Goal: Task Accomplishment & Management: Use online tool/utility

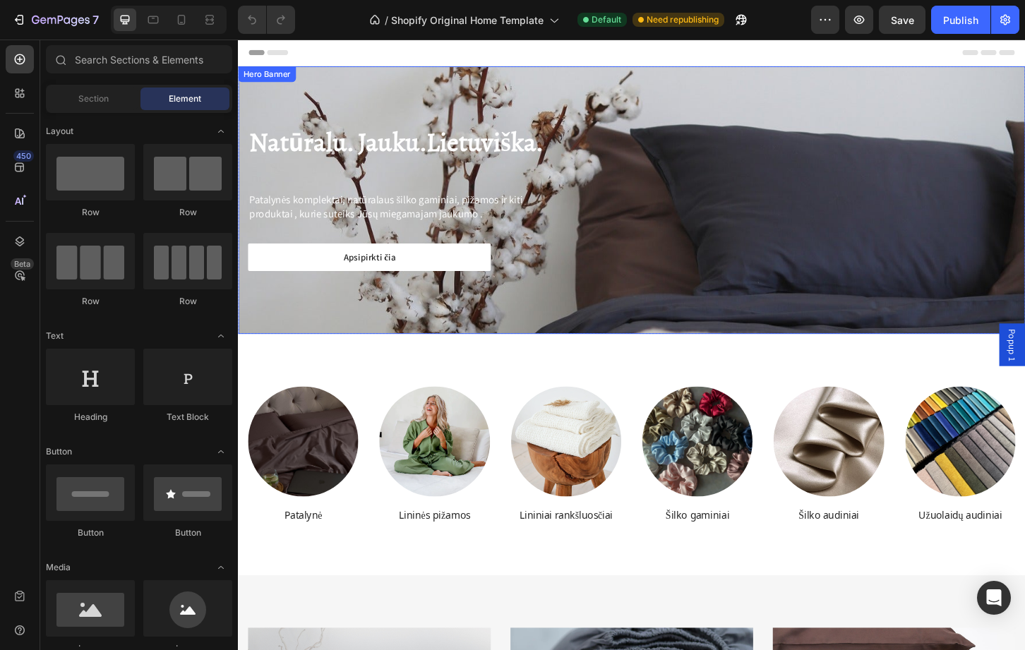
click at [693, 121] on div "Natūralu. Jauku.Lietuviška. Heading Patalynės komplektai, natūralaus šilko gami…" at bounding box center [661, 212] width 847 height 288
click at [822, 147] on h2 "Natūralu. Jauku.Lietuviška." at bounding box center [662, 151] width 826 height 40
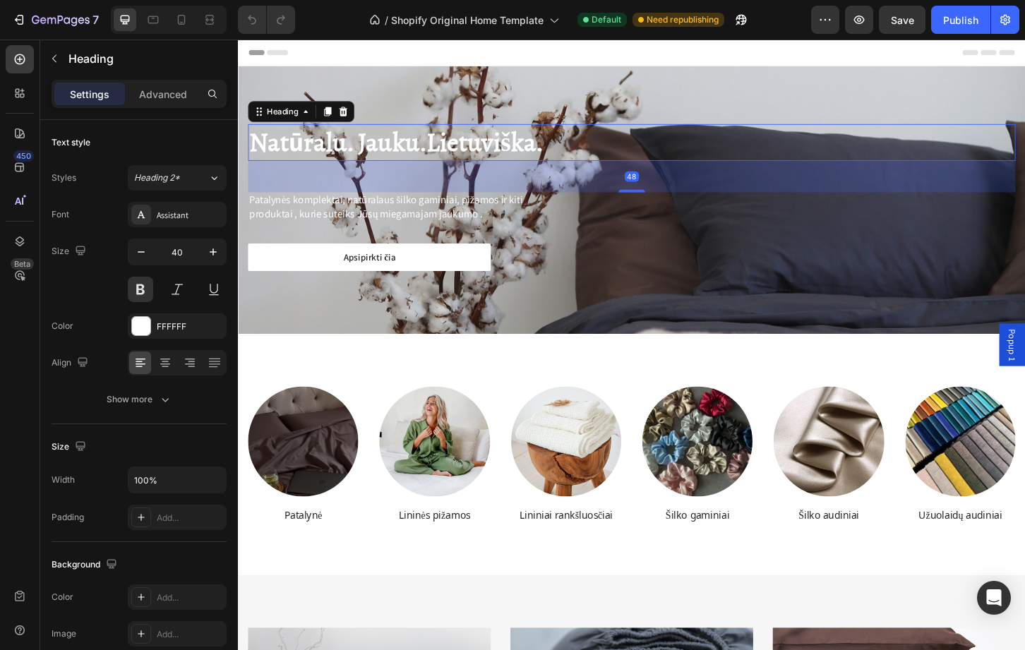
click at [756, 65] on div at bounding box center [661, 54] width 825 height 28
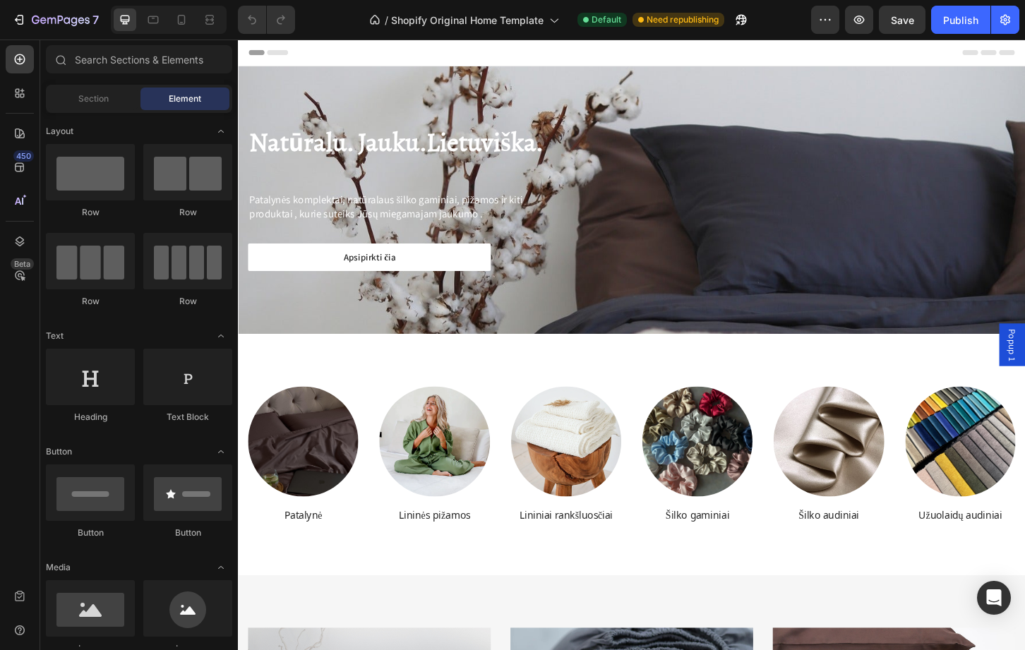
click at [732, 78] on div "Natūralu. Jauku.Lietuviška. Heading Patalynės komplektai, natūralaus šilko gami…" at bounding box center [661, 212] width 847 height 288
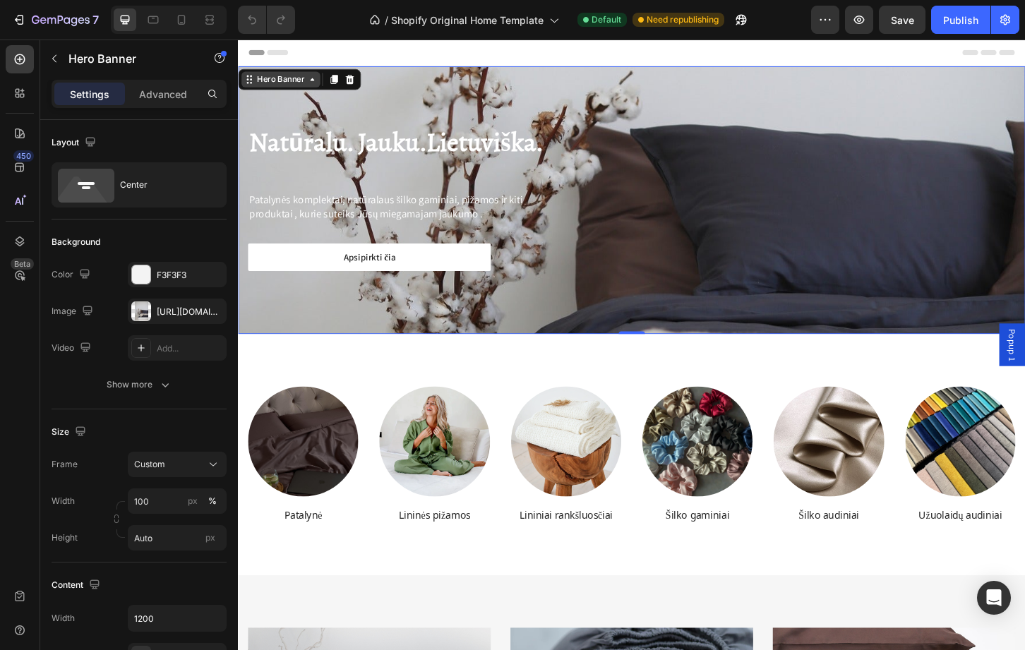
click at [285, 85] on div "Hero Banner" at bounding box center [284, 82] width 56 height 13
click at [292, 124] on div "Heading" at bounding box center [271, 122] width 44 height 17
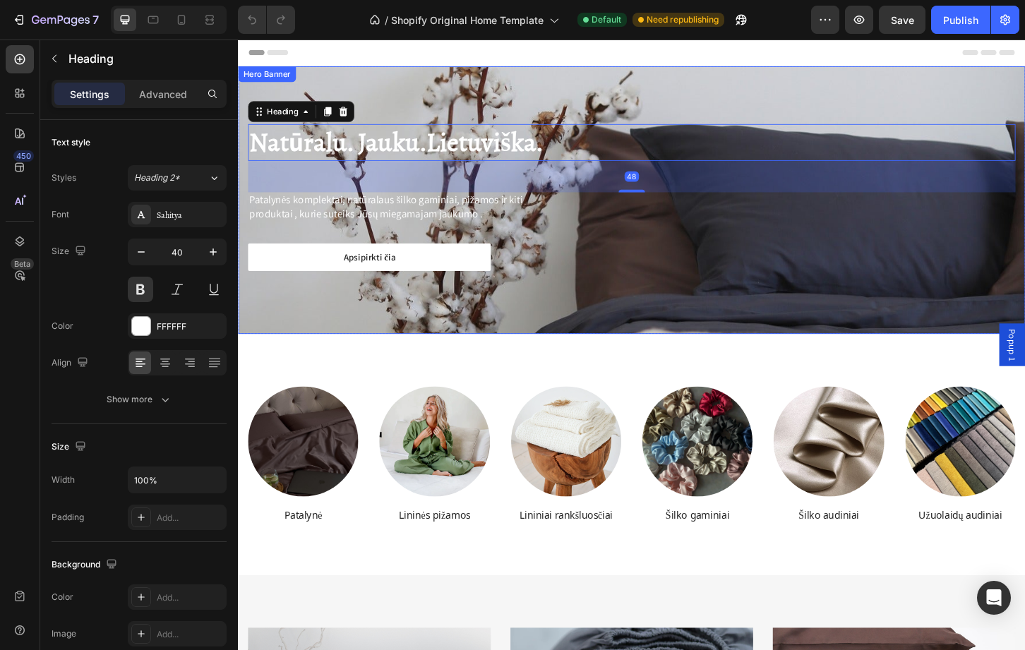
click at [630, 98] on div "Natūralu. Jauku.Lietuviška. Heading 48 Patalynės komplektai, natūralaus šilko g…" at bounding box center [661, 212] width 847 height 288
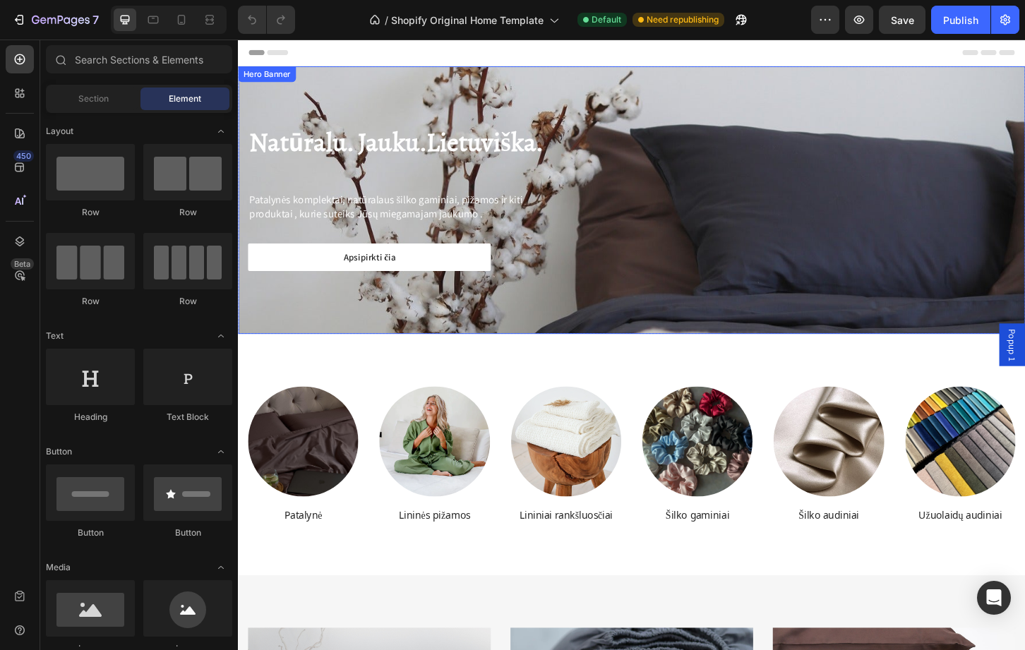
click at [296, 106] on div "Natūralu. Jauku.Lietuviška. Heading Patalynės komplektai, natūralaus šilko gami…" at bounding box center [661, 212] width 847 height 288
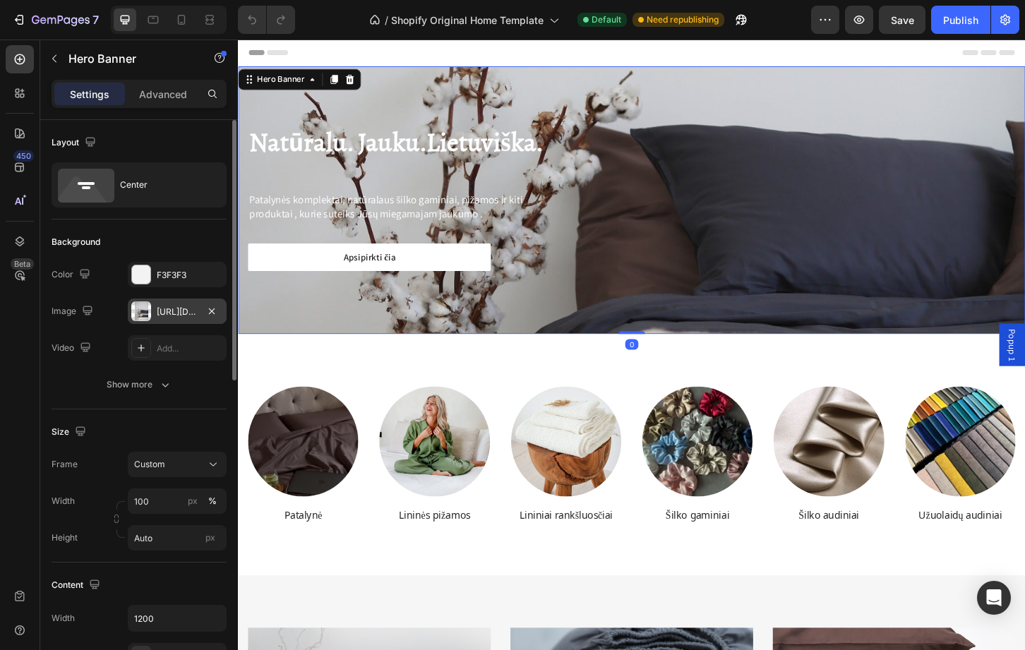
click at [145, 321] on div at bounding box center [141, 312] width 20 height 20
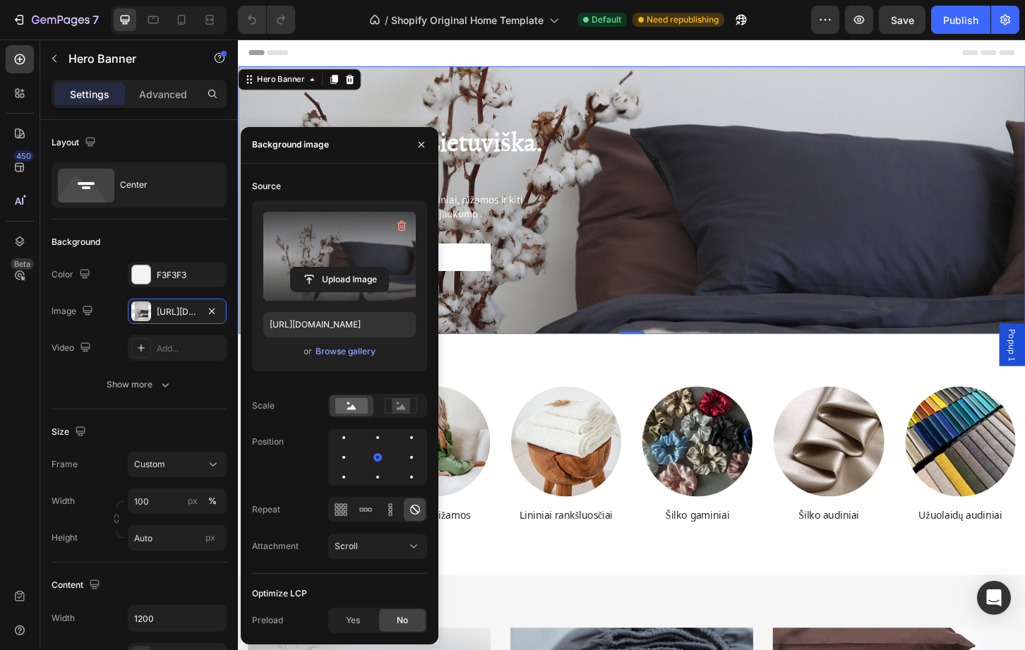
click at [322, 293] on label at bounding box center [339, 256] width 153 height 89
click at [322, 292] on input "file" at bounding box center [339, 280] width 97 height 24
click at [353, 278] on input "file" at bounding box center [339, 280] width 97 height 24
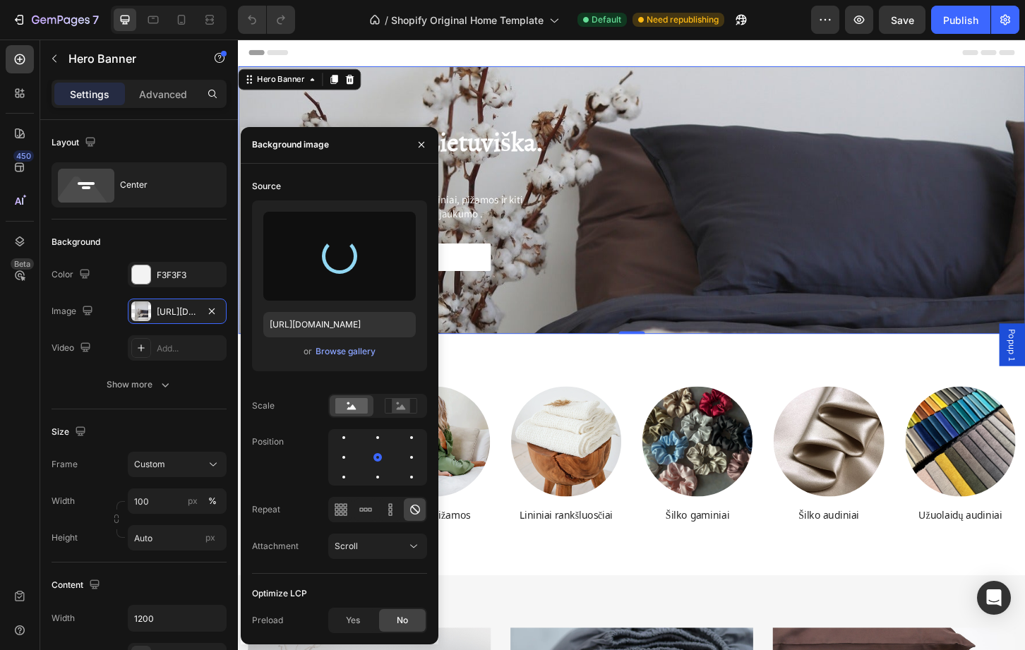
type input "[URL][DOMAIN_NAME]"
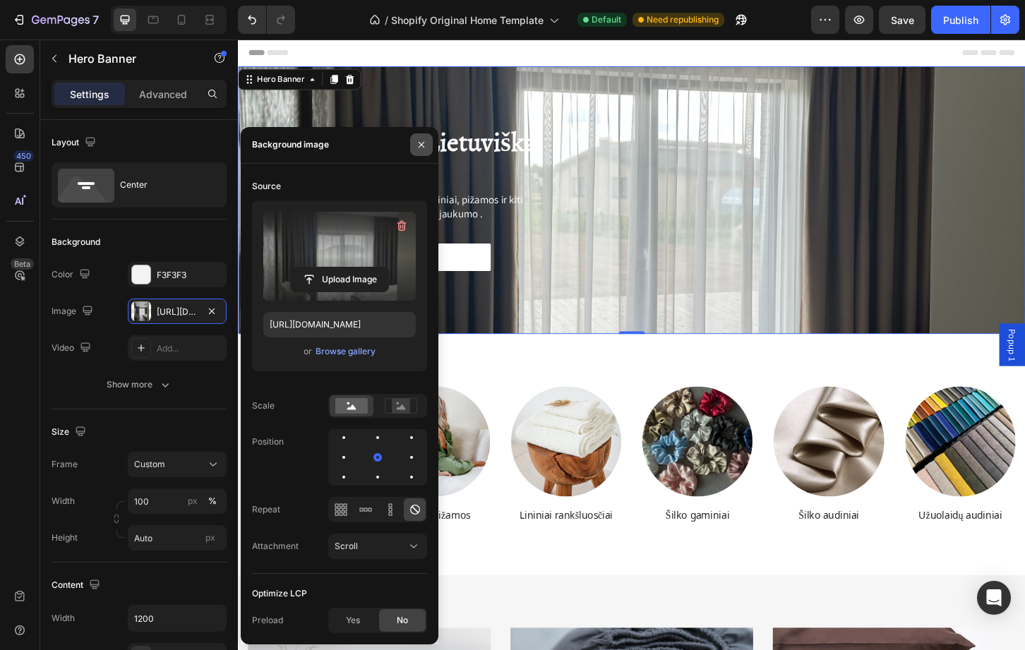
click at [421, 142] on icon "button" at bounding box center [421, 144] width 11 height 11
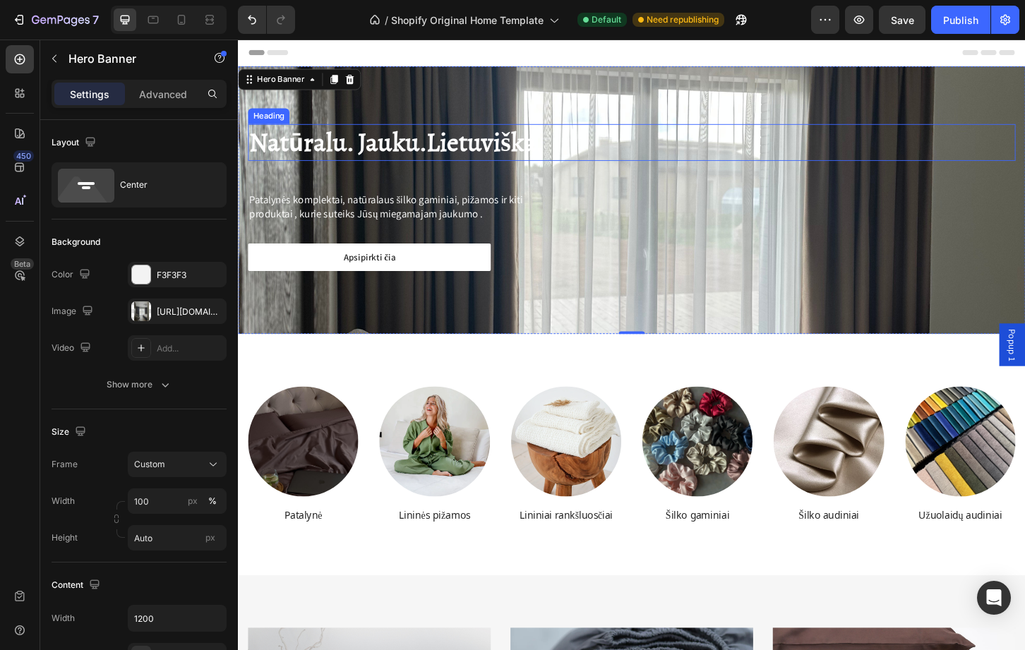
click at [451, 150] on h2 "Natūralu. Jauku.Lietuviška." at bounding box center [662, 151] width 826 height 40
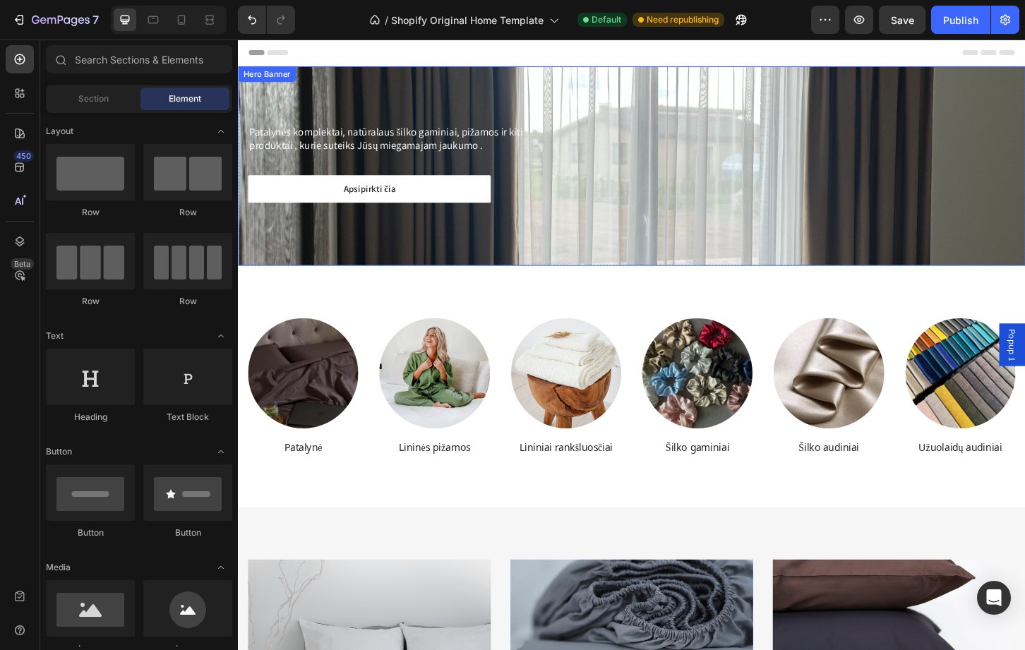
click at [932, 126] on div "Patalynės komplektai, natūralaus šilko gaminiai, pižamos ir kiti produktai , ku…" at bounding box center [661, 175] width 847 height 215
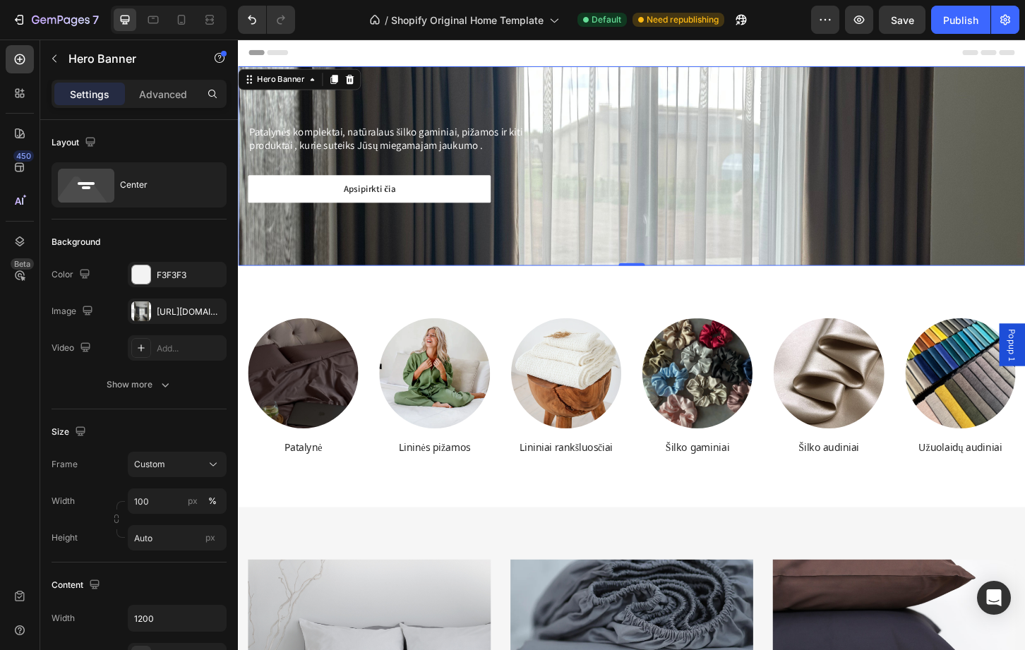
click at [705, 257] on div "Patalynės komplektai, natūralaus šilko gaminiai, pižamos ir kiti produktai , ku…" at bounding box center [661, 175] width 847 height 215
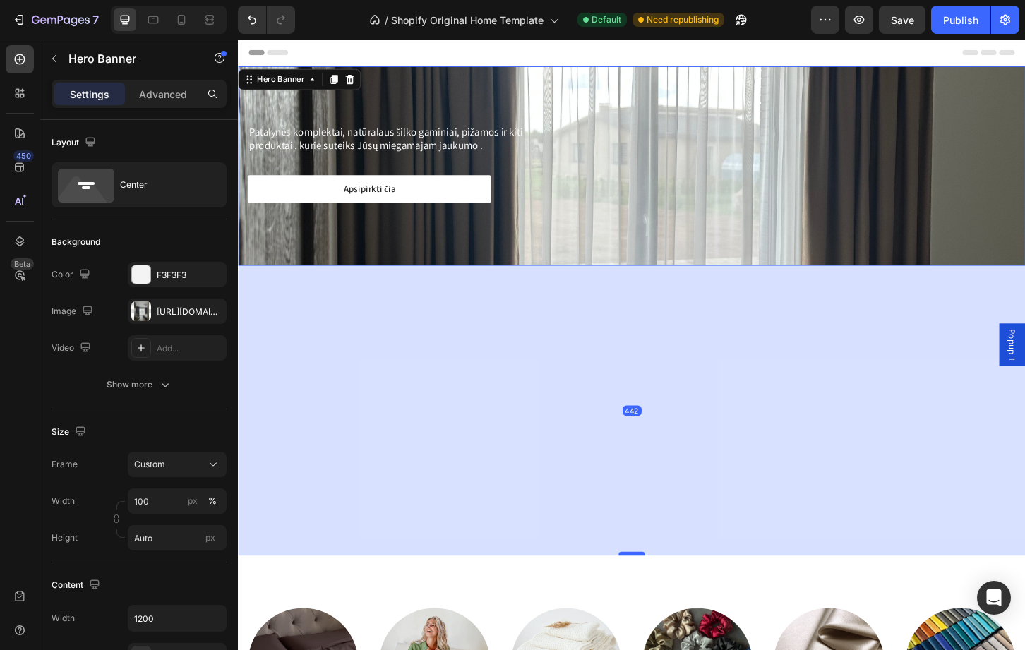
drag, startPoint x: 665, startPoint y: 281, endPoint x: 650, endPoint y: 604, distance: 323.8
click at [650, 595] on div at bounding box center [662, 593] width 28 height 4
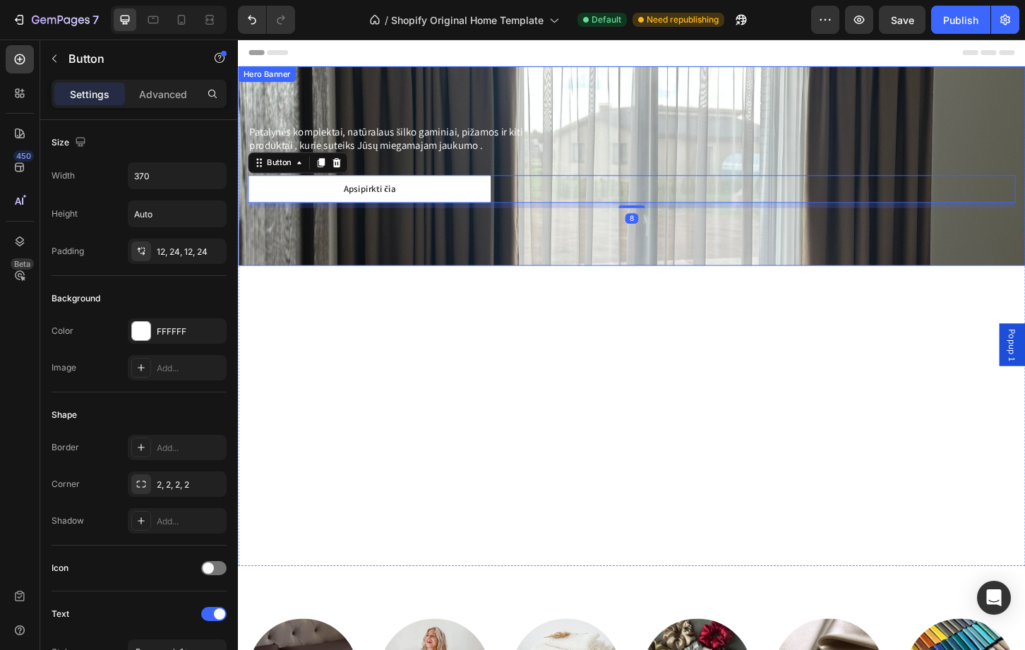
click at [672, 276] on div "Patalynės komplektai, natūralaus šilko gaminiai, pižamos ir kiti produktai , ku…" at bounding box center [661, 175] width 847 height 215
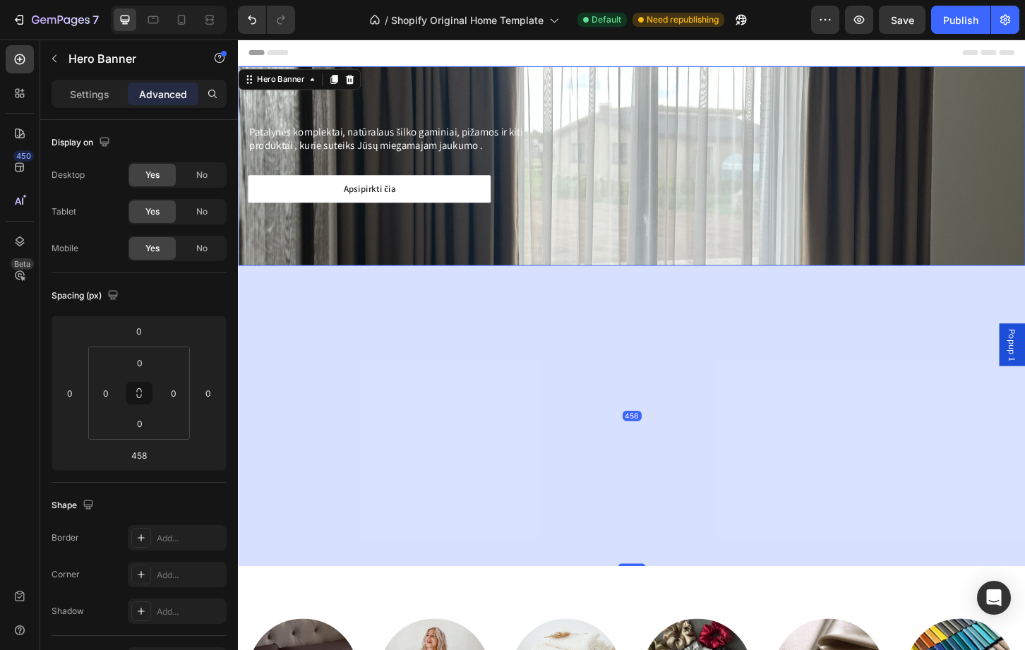
drag, startPoint x: 674, startPoint y: 262, endPoint x: 669, endPoint y: 280, distance: 18.3
click at [669, 280] on div "Patalynės komplektai, natūralaus šilko gaminiai, pižamos ir kiti produktai , ku…" at bounding box center [661, 175] width 847 height 215
click at [667, 253] on div "Patalynės komplektai, natūralaus šilko gaminiai, pižamos ir kiti produktai , ku…" at bounding box center [661, 175] width 847 height 215
click at [590, 234] on div "Patalynės komplektai, natūralaus šilko gaminiai, pižamos ir kiti produktai , ku…" at bounding box center [661, 175] width 847 height 215
click at [301, 510] on div "458" at bounding box center [661, 444] width 847 height 323
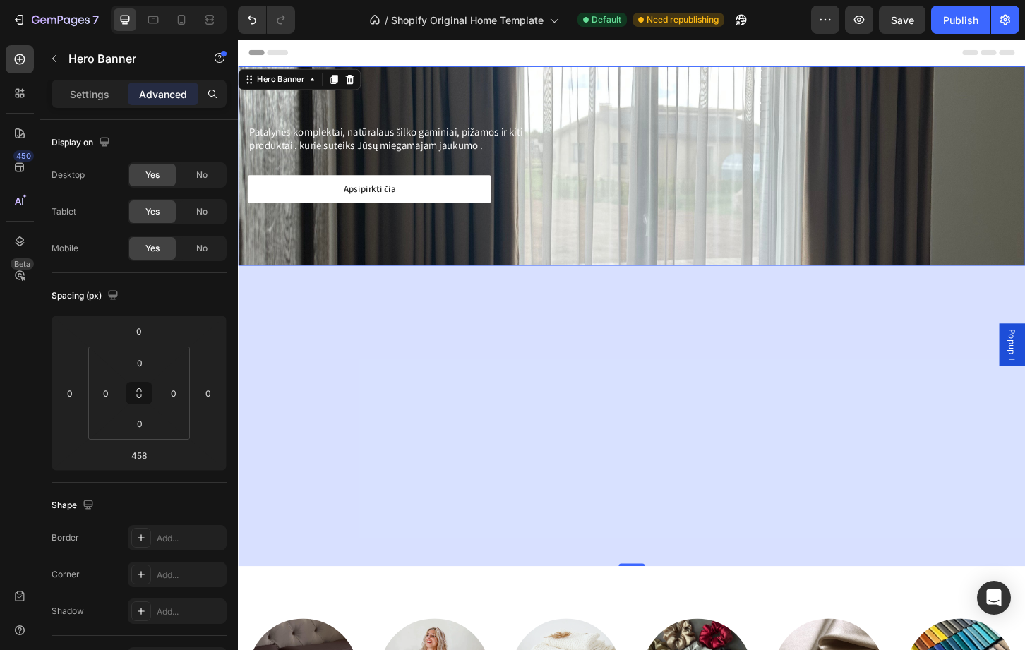
click at [687, 168] on div "Patalynės komplektai, natūralaus šilko gaminiai, pižamos ir kiti produktai , ku…" at bounding box center [662, 176] width 826 height 90
click at [178, 133] on div "Display on" at bounding box center [139, 142] width 175 height 23
click at [669, 114] on div "Patalynės komplektai, natūralaus šilko gaminiai, pižamos ir kiti produktai , ku…" at bounding box center [661, 175] width 847 height 215
click at [612, 53] on div at bounding box center [661, 54] width 825 height 28
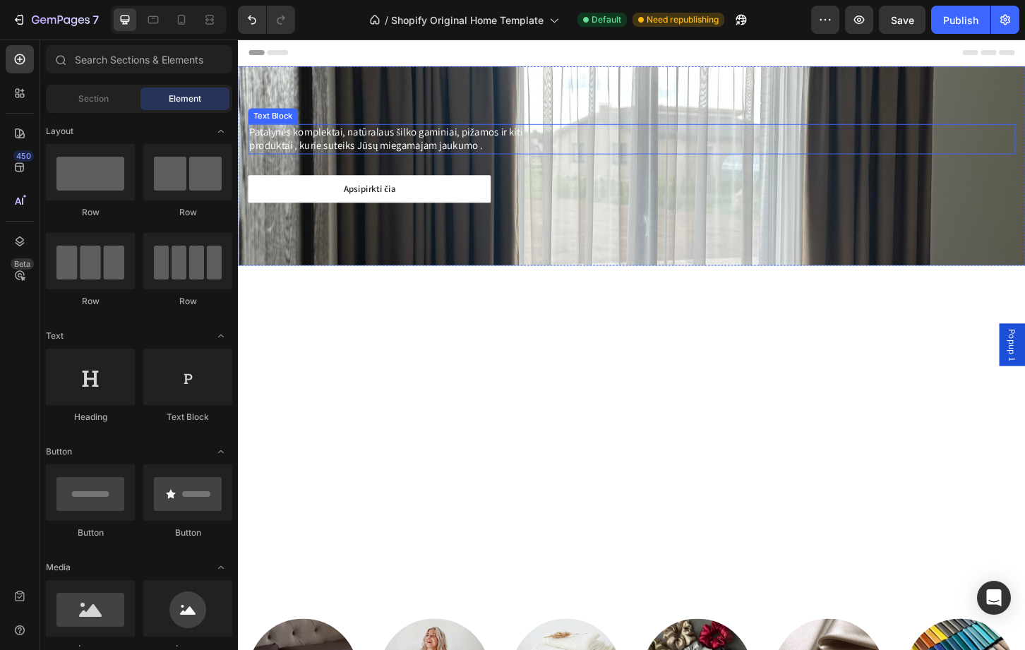
click at [631, 153] on div "Patalynės komplektai, natūralaus šilko gaminiai, pižamos ir kiti produktai , ku…" at bounding box center [662, 147] width 826 height 32
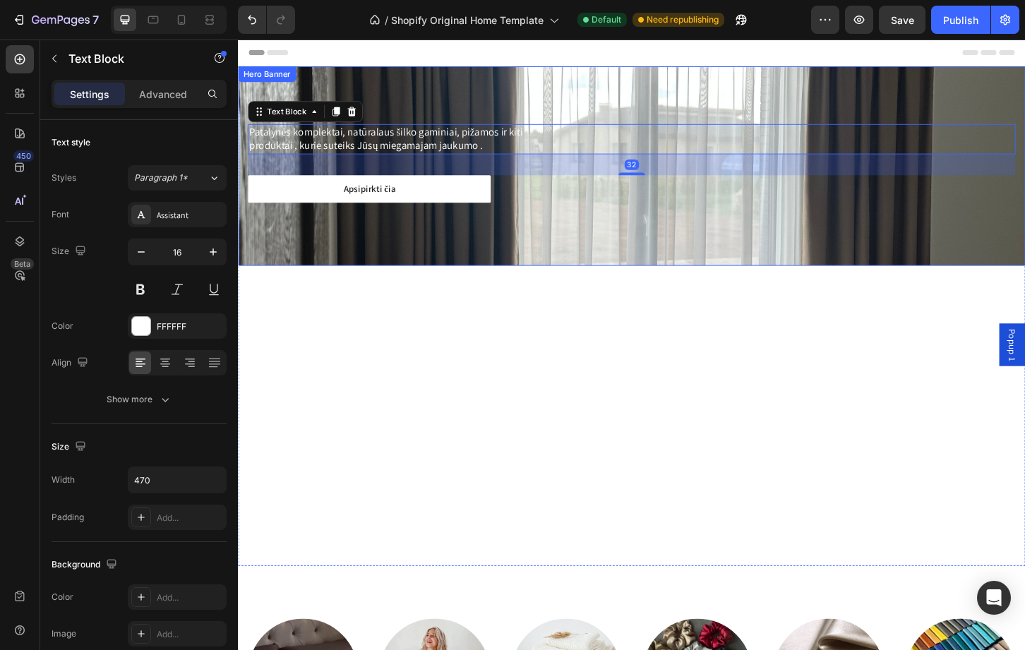
click at [664, 247] on div "Patalynės komplektai, natūralaus šilko gaminiai, pižamos ir kiti produktai , ku…" at bounding box center [661, 175] width 847 height 215
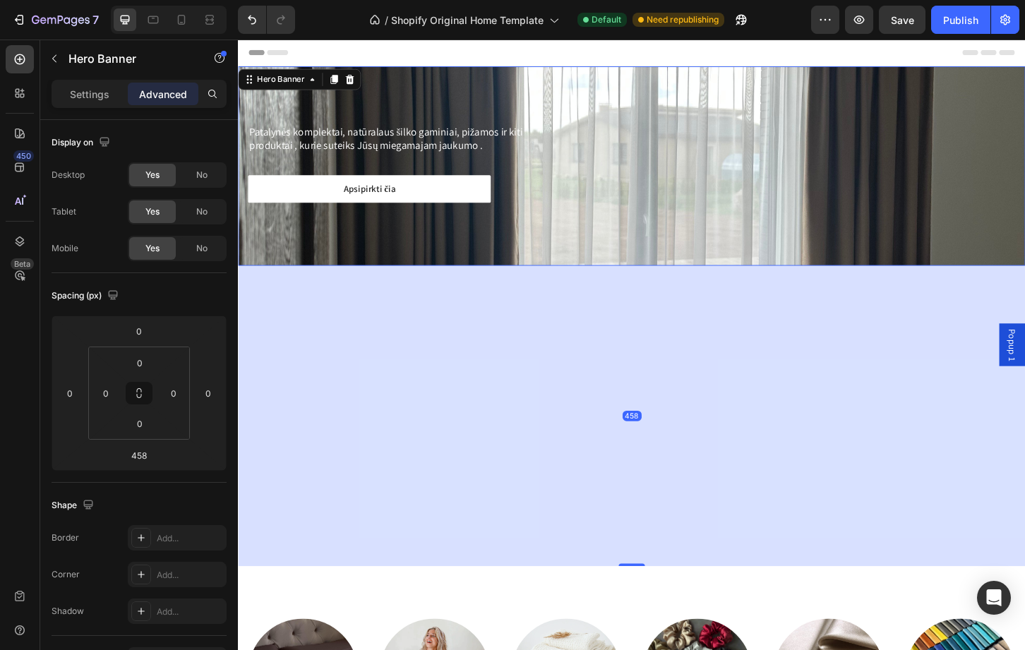
click at [679, 276] on div "Patalynės komplektai, natūralaus šilko gaminiai, pižamos ir kiti produktai , ku…" at bounding box center [661, 175] width 847 height 215
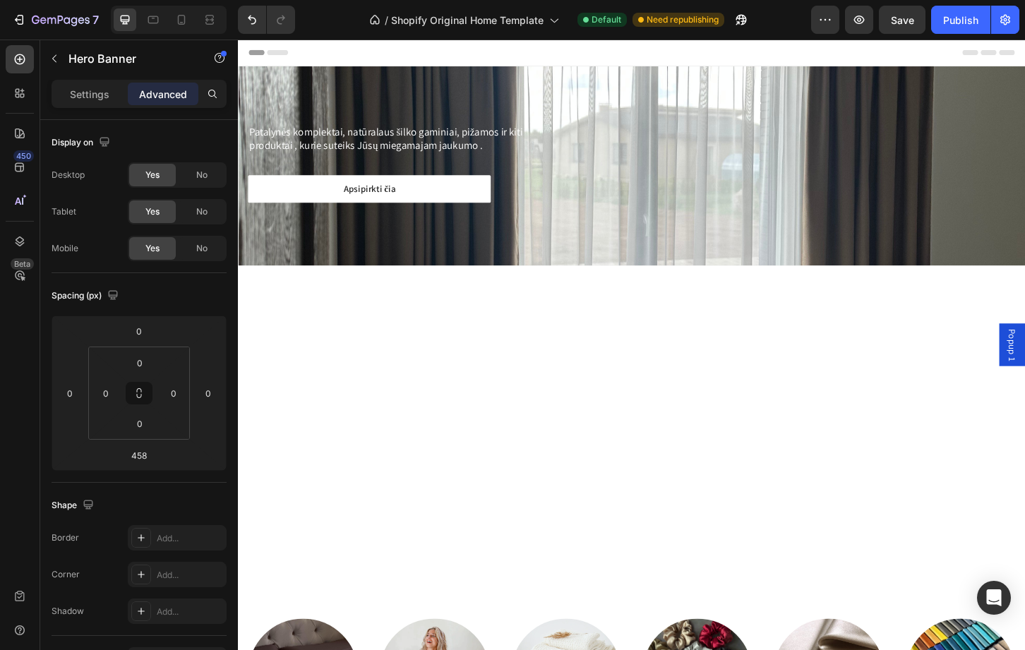
click at [679, 52] on div at bounding box center [661, 54] width 825 height 28
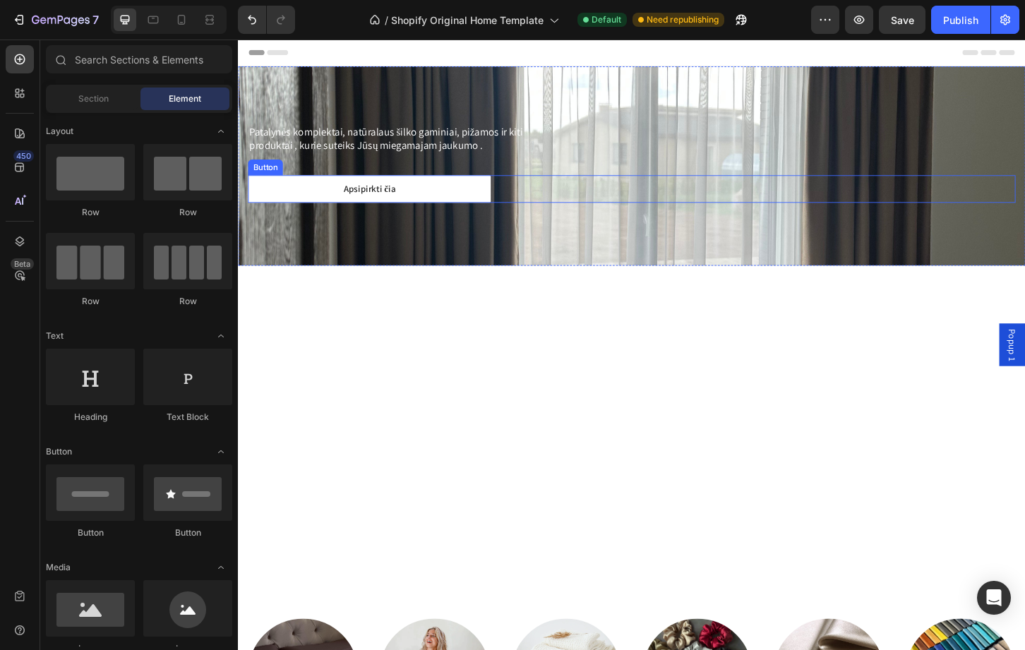
click at [657, 189] on div "Apsipirkti čia Button" at bounding box center [662, 201] width 826 height 30
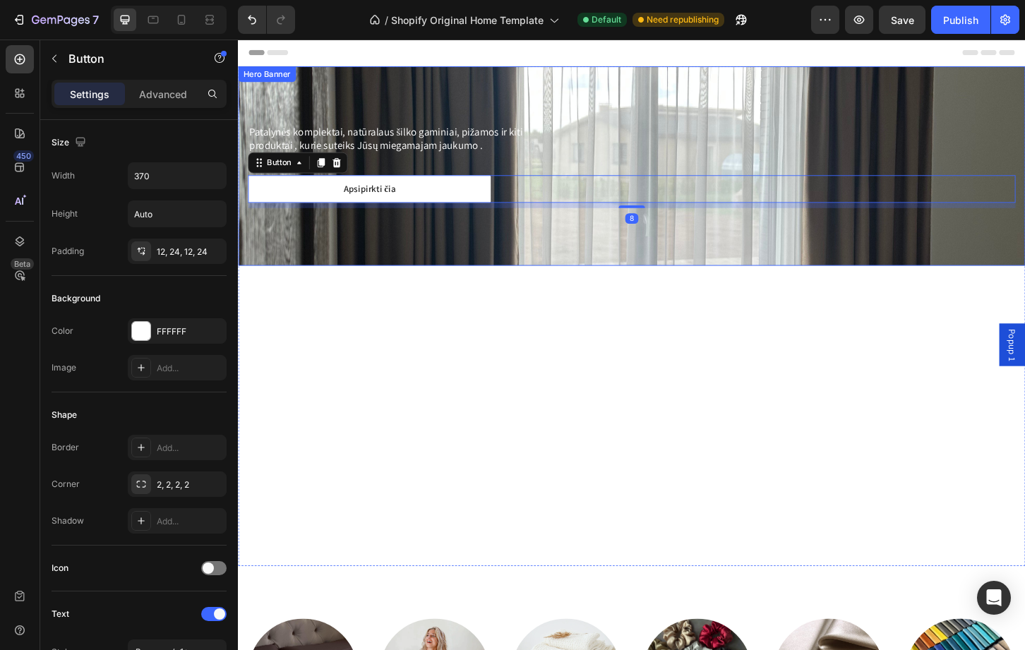
click at [635, 251] on div "Patalynės komplektai, natūralaus šilko gaminiai, pižamos ir kiti produktai , ku…" at bounding box center [661, 175] width 847 height 215
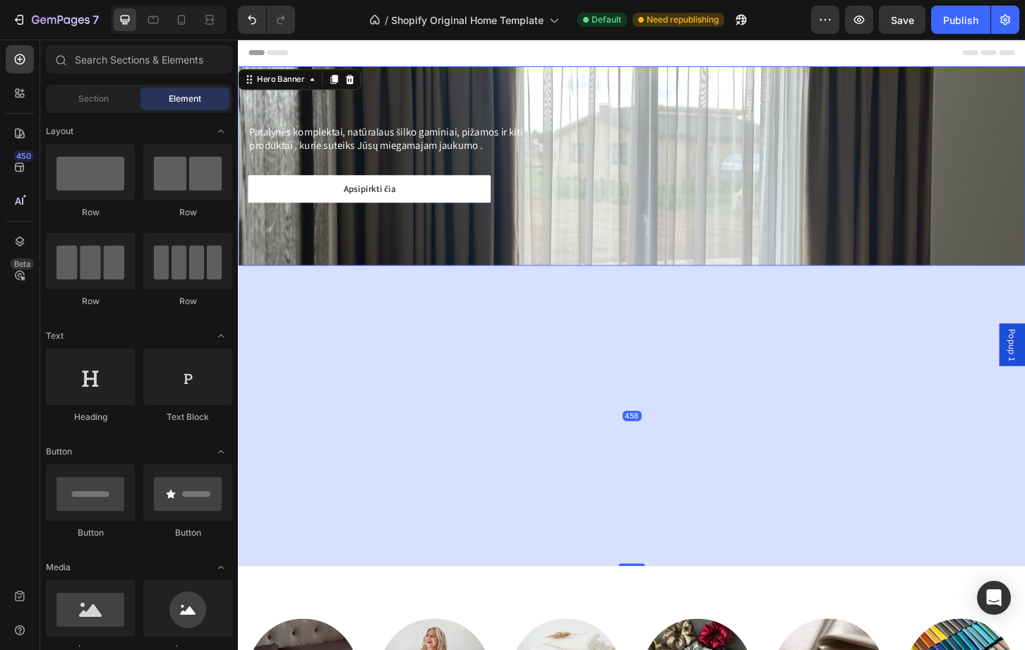
click at [544, 64] on div at bounding box center [661, 54] width 825 height 28
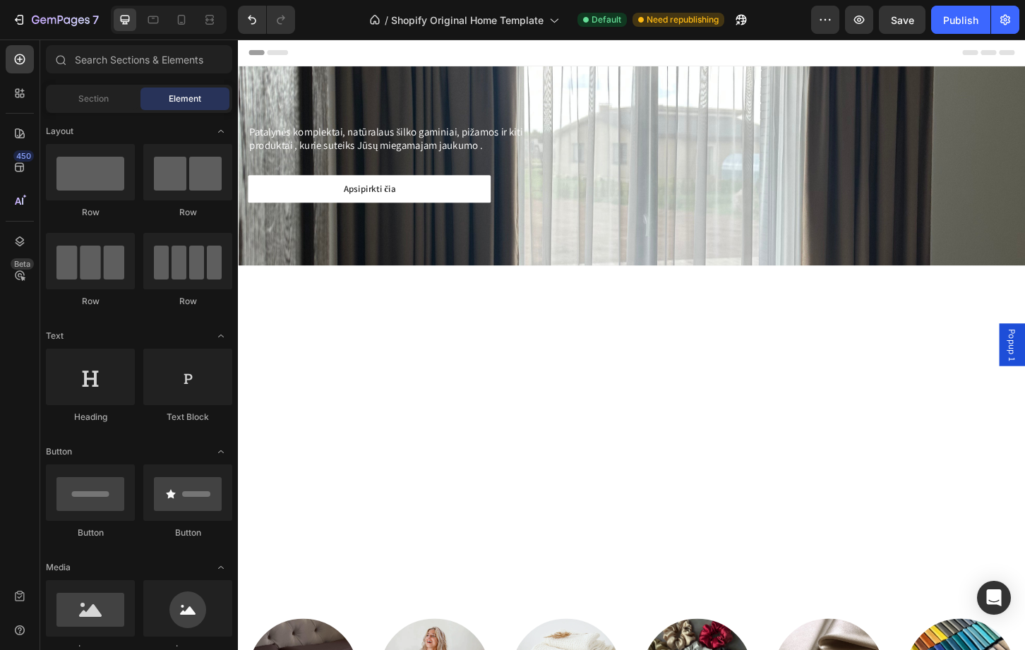
click at [443, 60] on div at bounding box center [661, 54] width 825 height 28
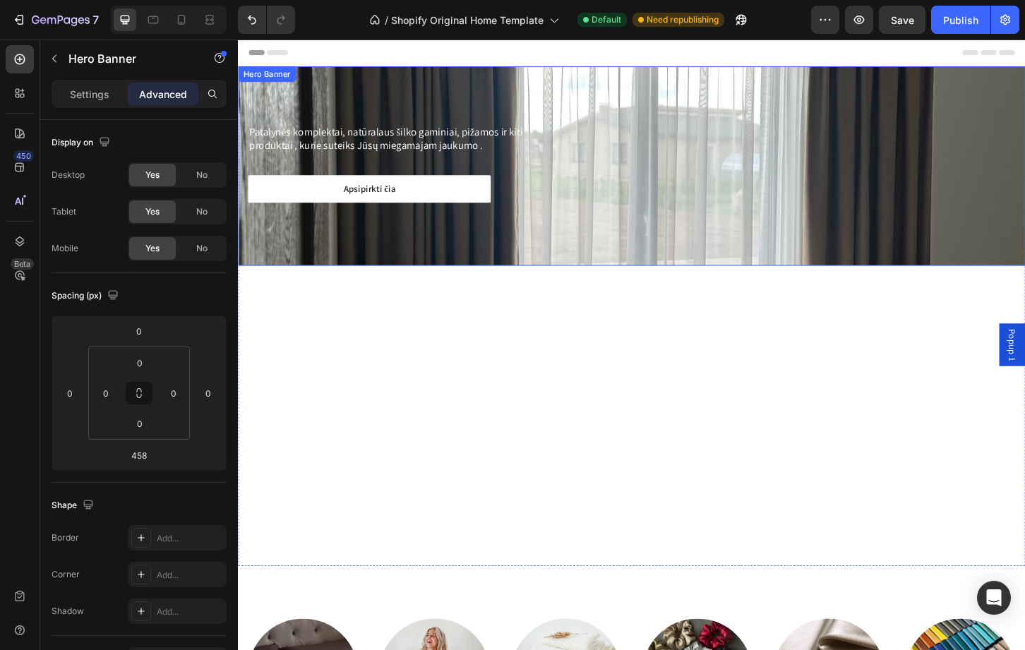
click at [484, 94] on div "Patalynės komplektai, natūralaus šilko gaminiai, pižamos ir kiti produktai , ku…" at bounding box center [661, 175] width 847 height 215
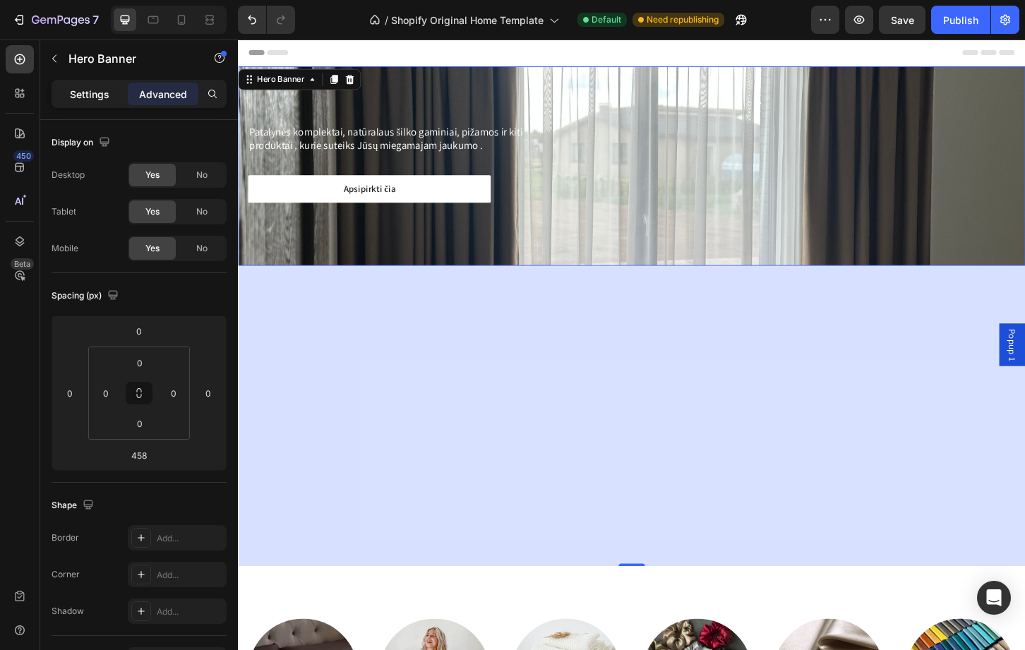
click at [100, 97] on p "Settings" at bounding box center [90, 94] width 40 height 15
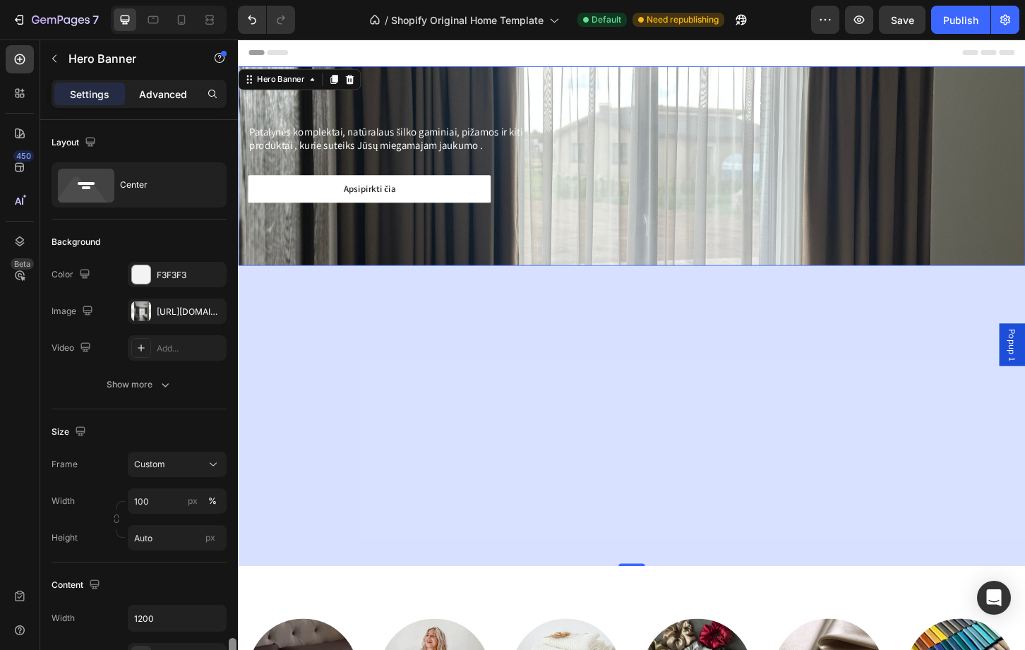
drag, startPoint x: 235, startPoint y: 336, endPoint x: 193, endPoint y: 102, distance: 237.6
click at [193, 102] on div "Settings Advanced Layout Center Background The changes might be hidden by the i…" at bounding box center [139, 385] width 198 height 611
click at [193, 102] on div "Advanced" at bounding box center [163, 94] width 71 height 23
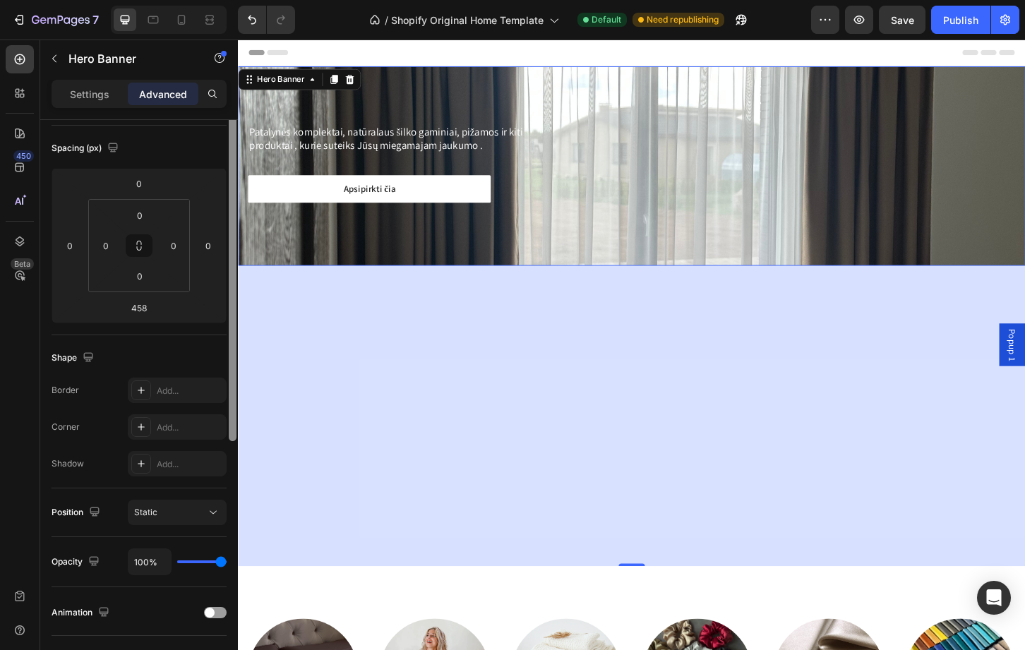
scroll to position [164, 0]
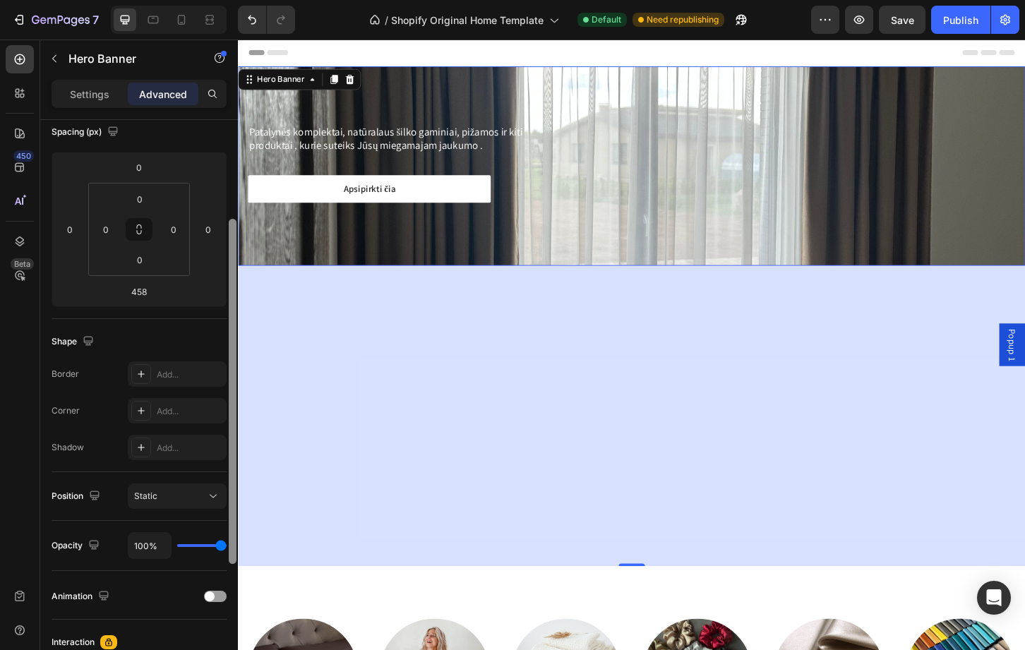
drag, startPoint x: 472, startPoint y: 362, endPoint x: 244, endPoint y: 479, distance: 257.1
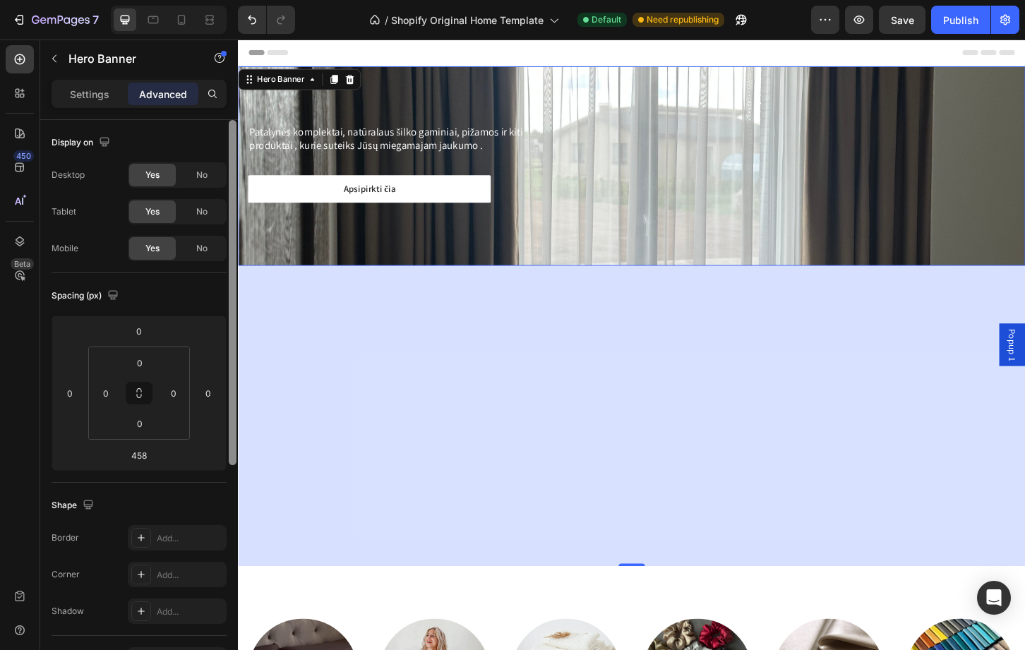
click at [707, 95] on div "Patalynės komplektai, natūralaus šilko gaminiai, pižamos ir kiti produktai , ku…" at bounding box center [661, 175] width 847 height 215
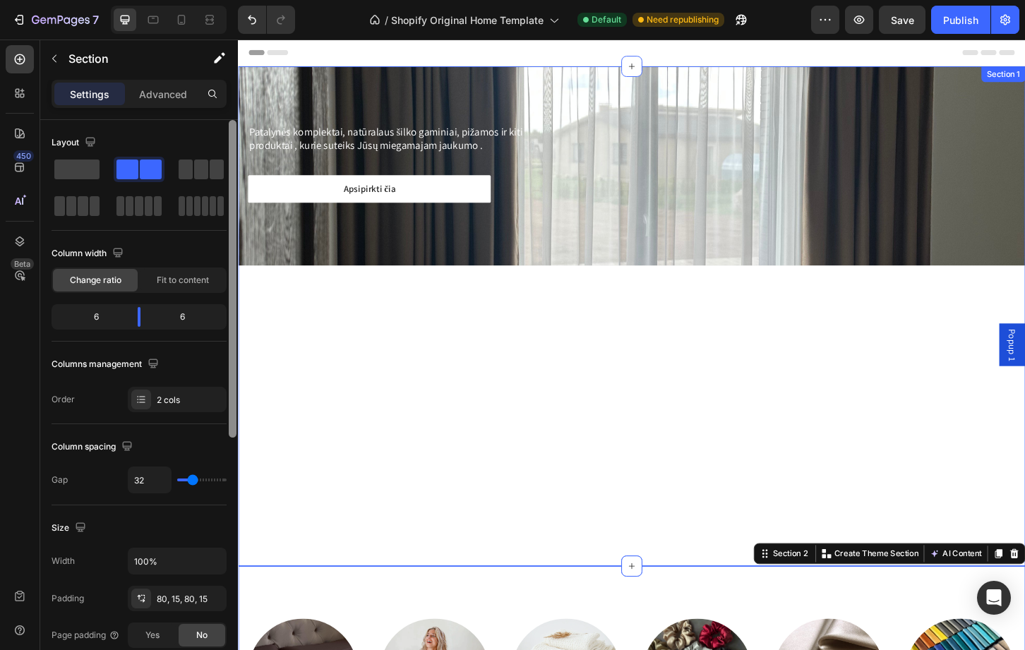
click at [546, 479] on div "Patalynės komplektai, natūralaus šilko gaminiai, pižamos ir kiti produktai , ku…" at bounding box center [661, 337] width 847 height 538
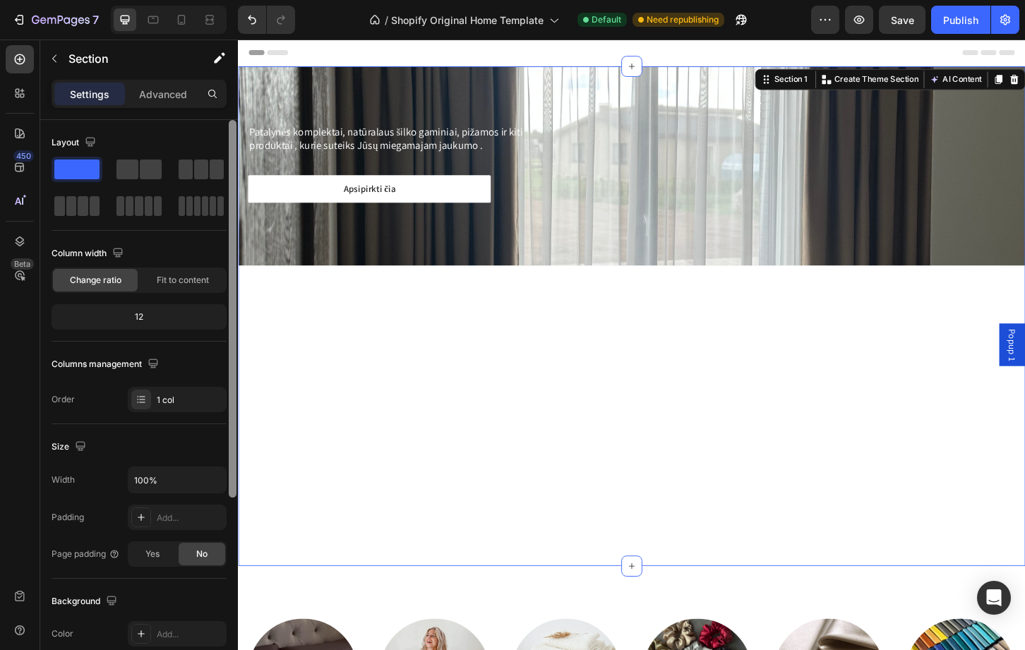
click at [685, 470] on div "Patalynės komplektai, natūralaus šilko gaminiai, pižamos ir kiti produktai , ku…" at bounding box center [661, 337] width 847 height 538
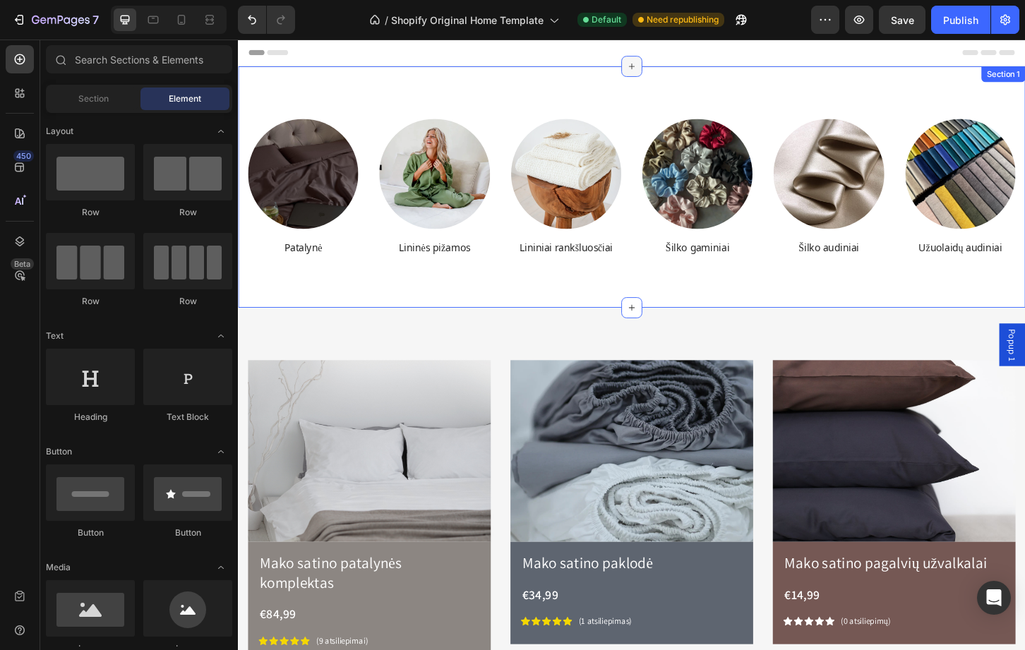
click at [658, 68] on icon at bounding box center [661, 68] width 11 height 11
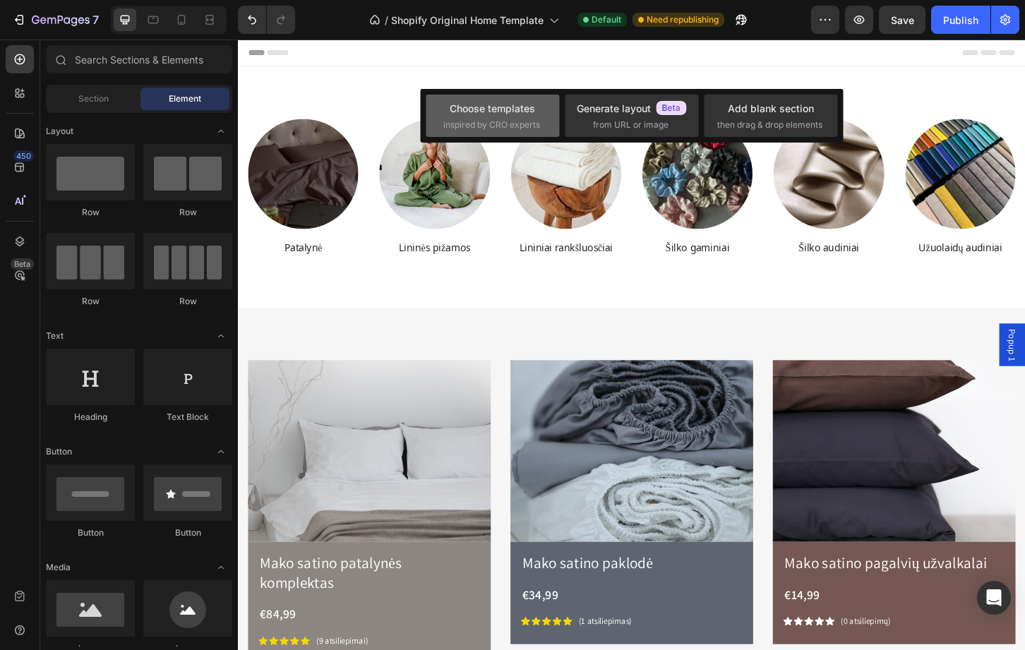
click at [519, 121] on span "inspired by CRO experts" at bounding box center [491, 125] width 97 height 13
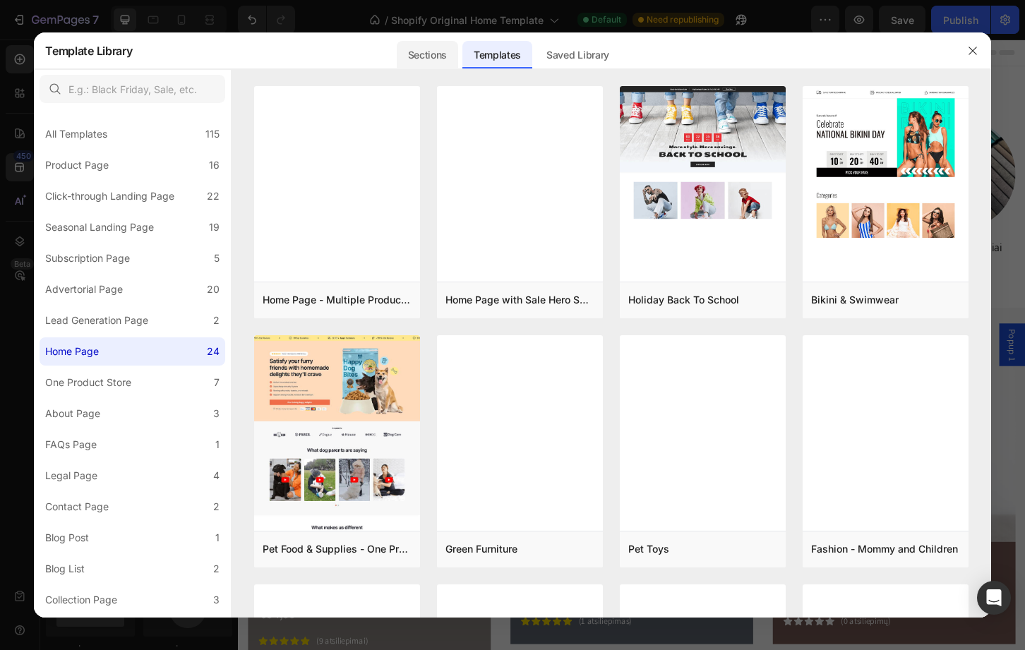
click at [425, 54] on div "Sections" at bounding box center [427, 55] width 61 height 28
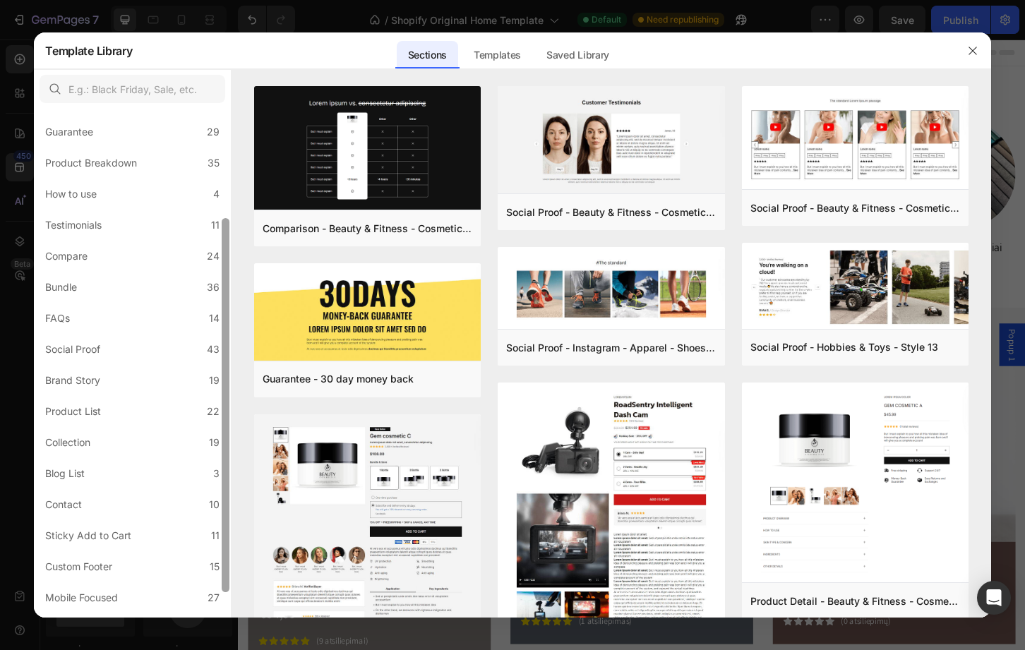
scroll to position [183, 0]
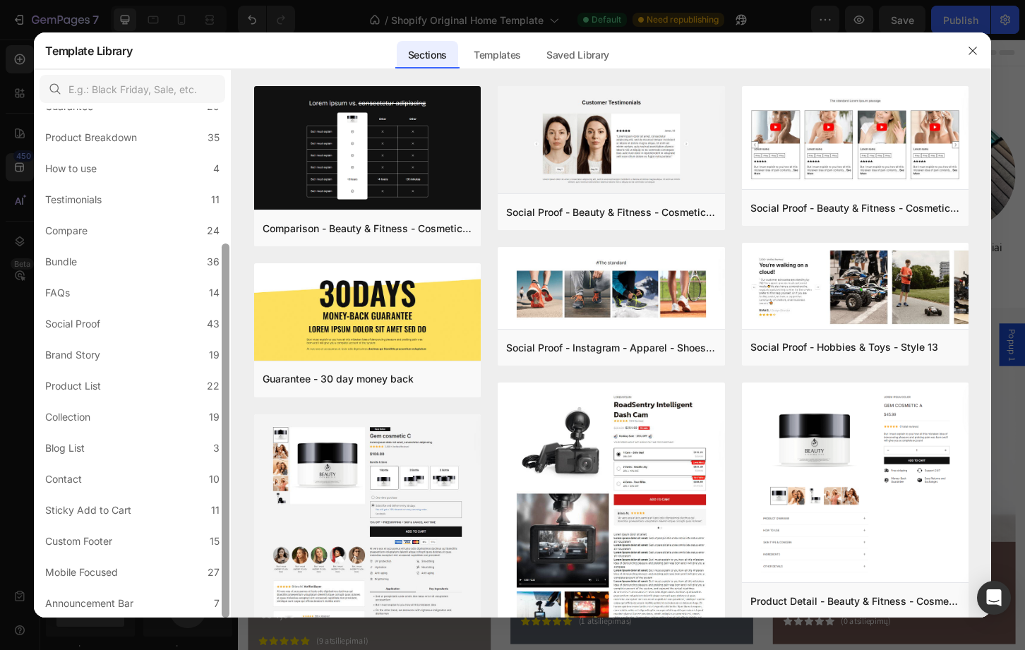
drag, startPoint x: 225, startPoint y: 400, endPoint x: 221, endPoint y: 562, distance: 161.8
drag, startPoint x: 221, startPoint y: 562, endPoint x: 123, endPoint y: 550, distance: 98.9
click at [123, 550] on label "Custom Footer 15" at bounding box center [133, 542] width 186 height 28
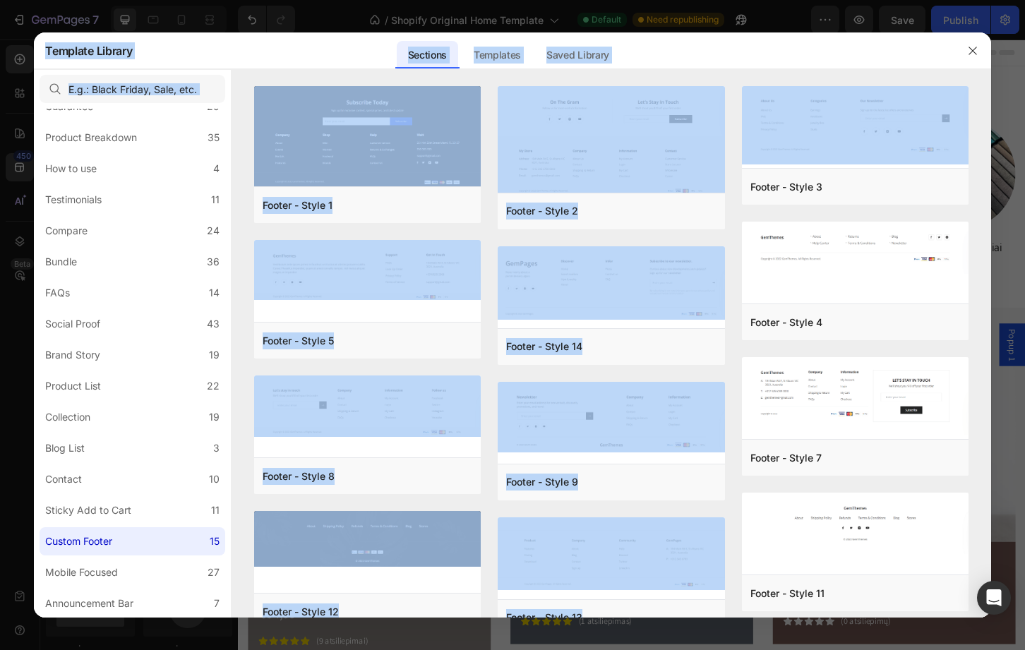
drag, startPoint x: 985, startPoint y: 127, endPoint x: 1008, endPoint y: 362, distance: 236.3
click at [1008, 362] on div "Template Library Sections Templates Existing pages Saved Library Templates Save…" at bounding box center [512, 325] width 1025 height 650
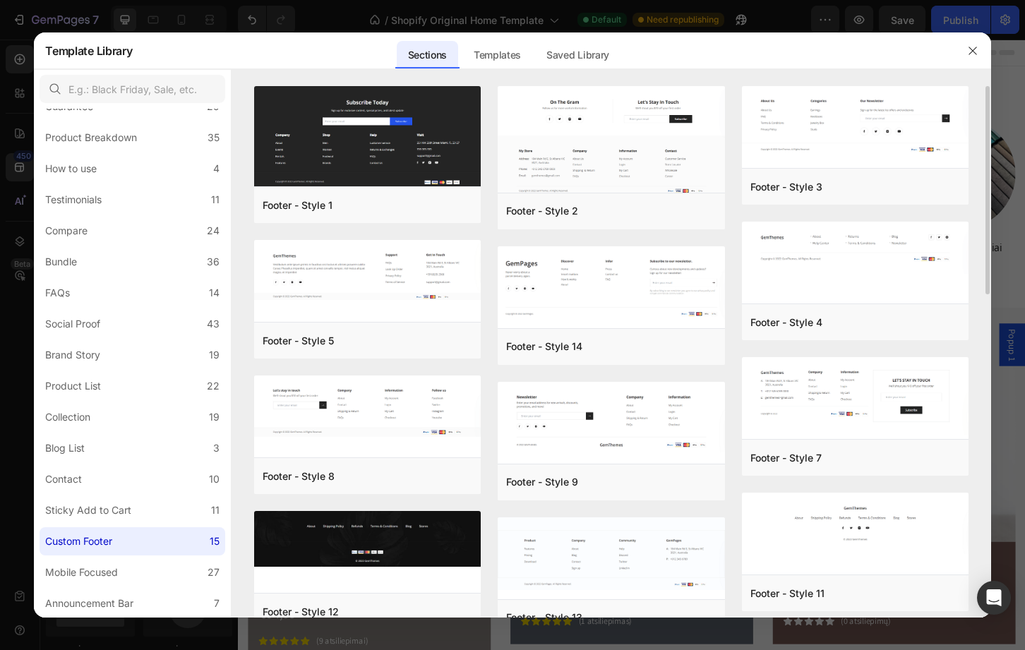
drag, startPoint x: 1008, startPoint y: 362, endPoint x: 979, endPoint y: 369, distance: 30.5
click at [979, 369] on div "Footer - Style 1 Add to page Preview Footer - Style 5 Add to page Preview Foote…" at bounding box center [611, 352] width 759 height 532
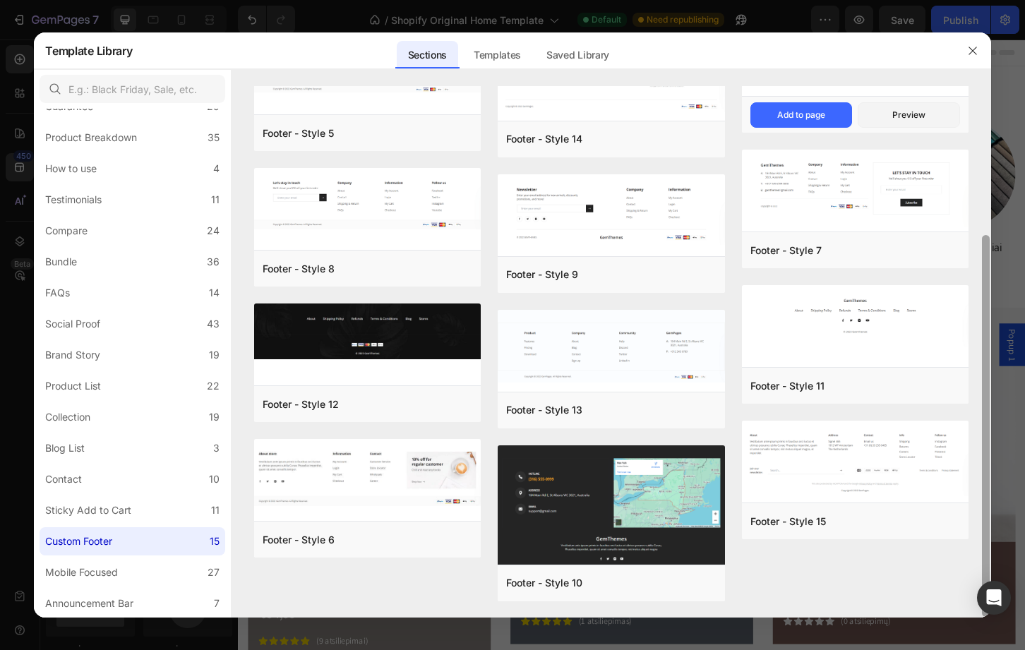
scroll to position [0, 0]
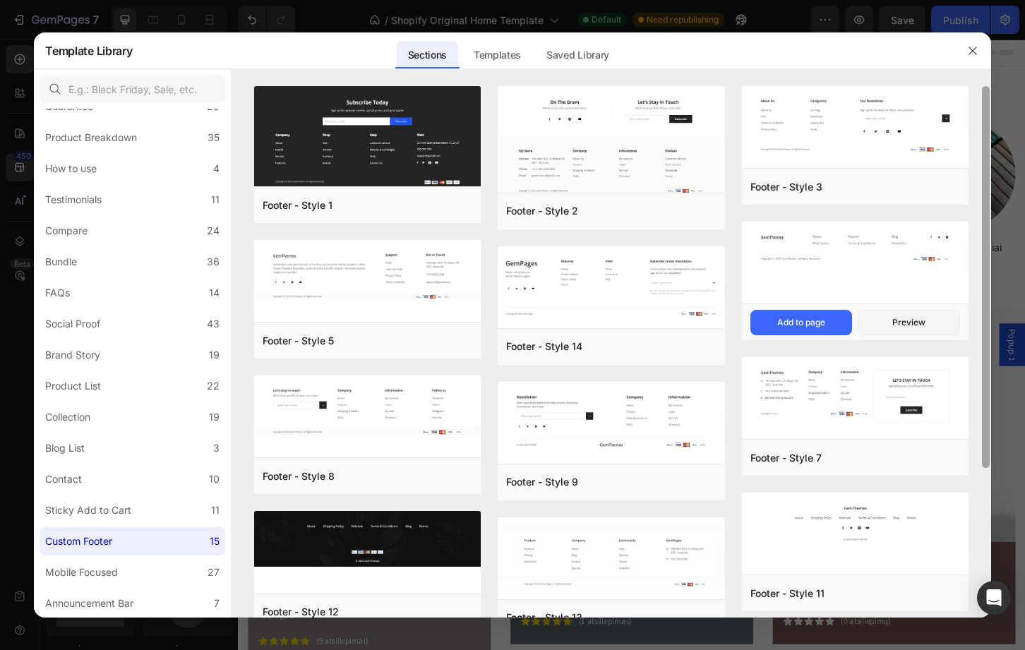
drag, startPoint x: 987, startPoint y: 510, endPoint x: 930, endPoint y: 259, distance: 257.1
click at [930, 259] on div "Footer - Style 1 Add to page Preview Footer - Style 5 Add to page Preview Foote…" at bounding box center [611, 352] width 759 height 532
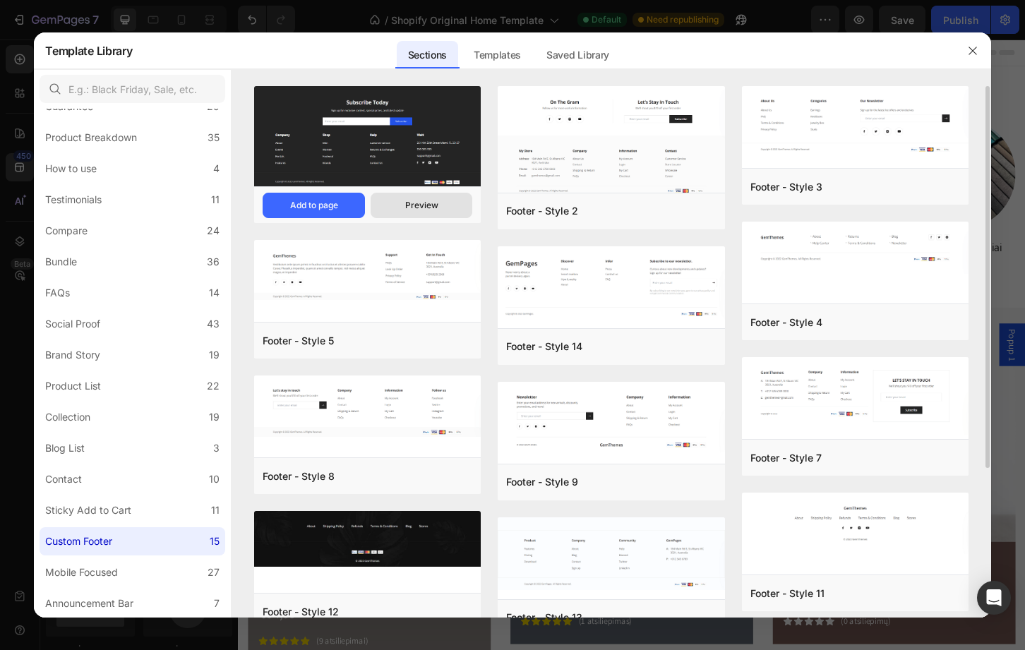
click at [412, 203] on div "Preview" at bounding box center [421, 205] width 33 height 13
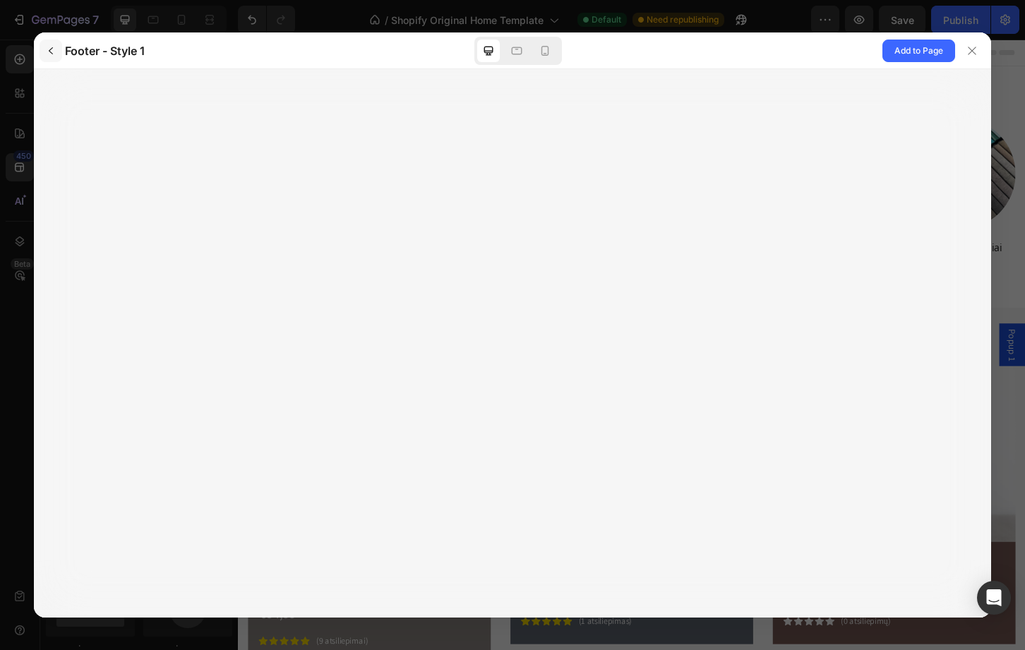
click at [54, 49] on icon "button" at bounding box center [50, 50] width 11 height 11
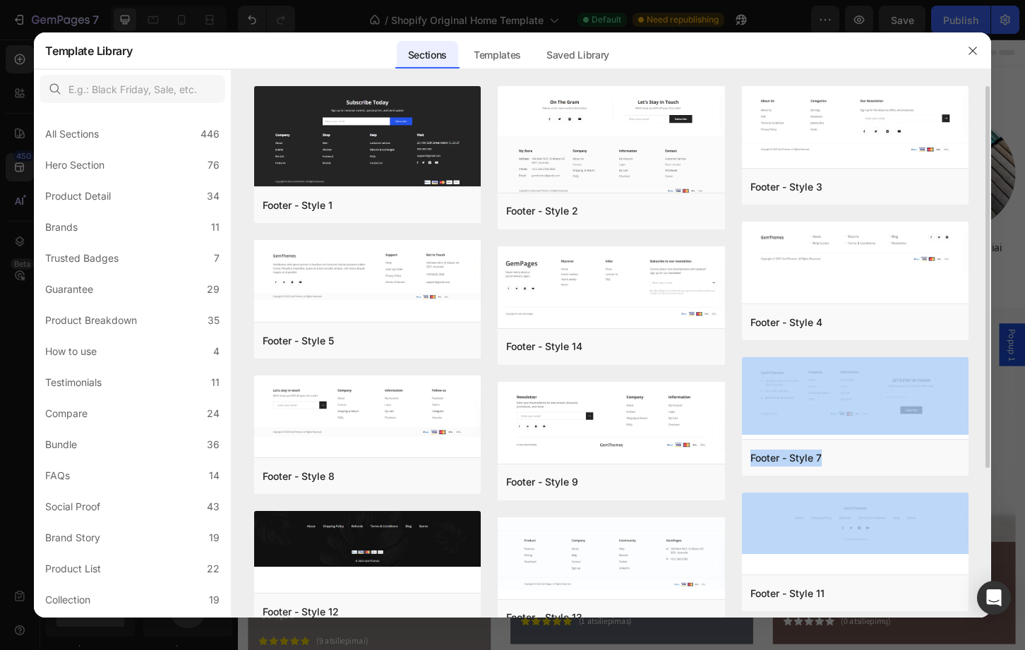
drag, startPoint x: 989, startPoint y: 367, endPoint x: 991, endPoint y: 530, distance: 163.8
click at [991, 530] on div "Footer - Style 1 Add to page Preview Footer - Style 5 Add to page Preview Foote…" at bounding box center [611, 352] width 759 height 532
drag, startPoint x: 991, startPoint y: 530, endPoint x: 977, endPoint y: 529, distance: 13.5
click at [977, 529] on div "Footer - Style 1 Add to page Preview Footer - Style 5 Add to page Preview Foote…" at bounding box center [611, 352] width 759 height 532
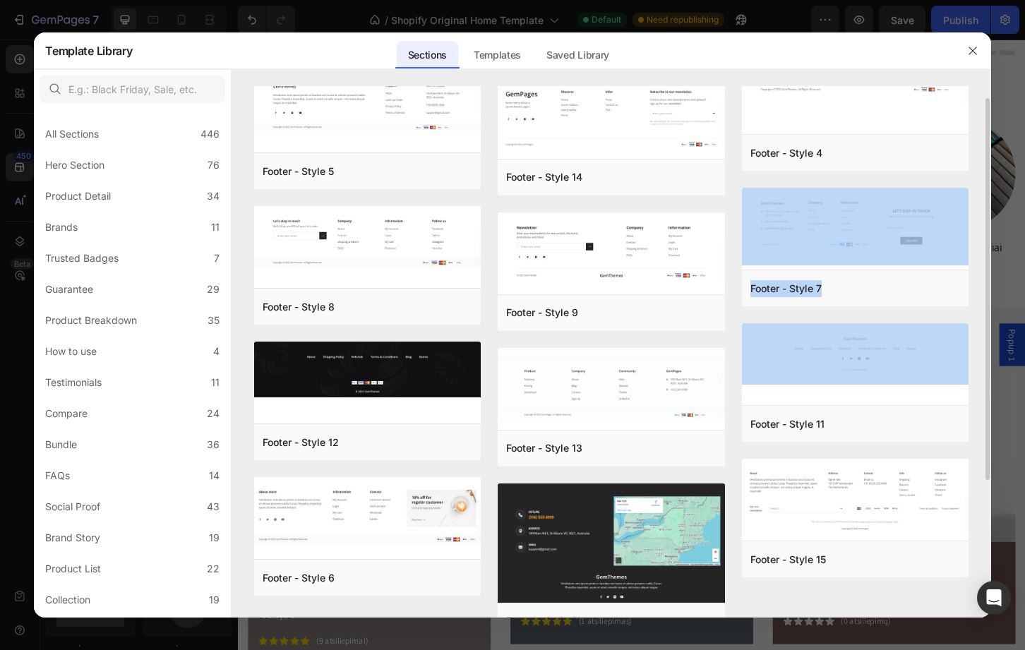
scroll to position [208, 0]
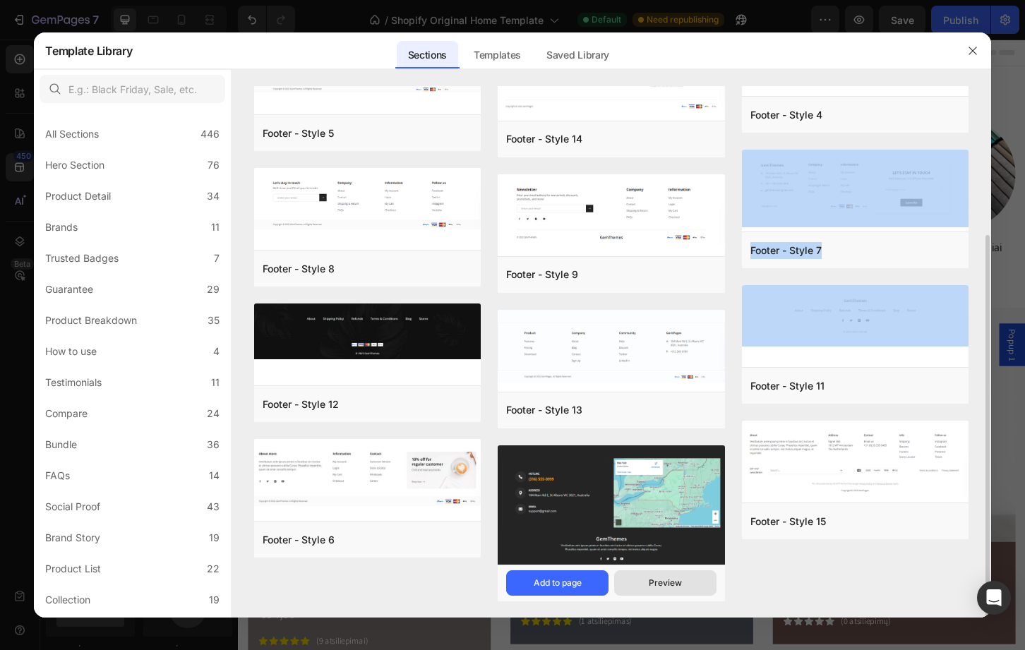
click at [667, 583] on div "Preview" at bounding box center [665, 583] width 33 height 13
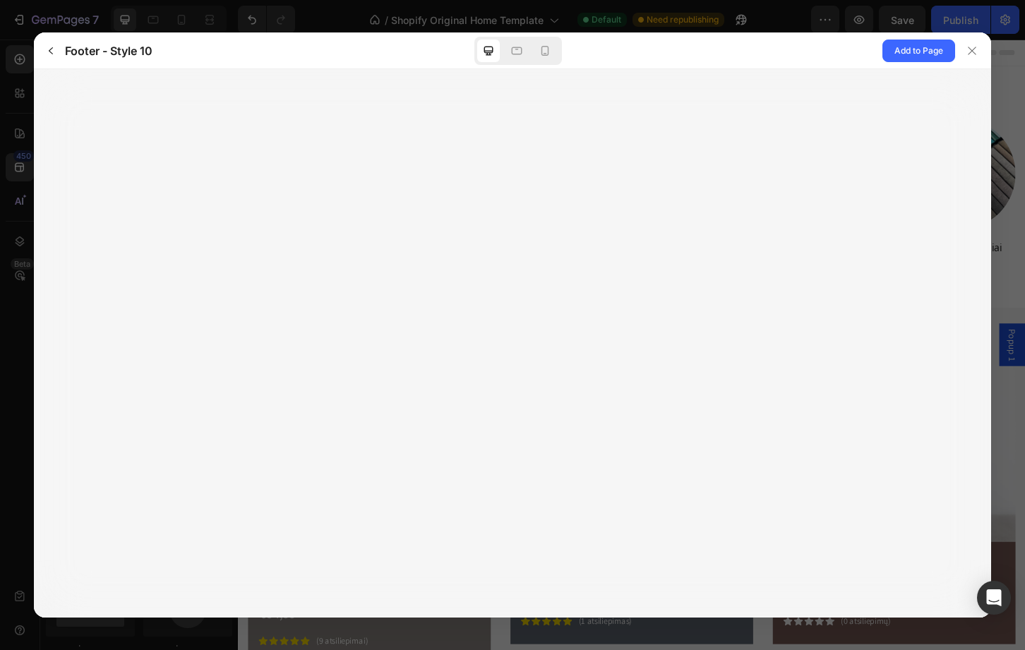
click at [571, 318] on div at bounding box center [512, 343] width 957 height 549
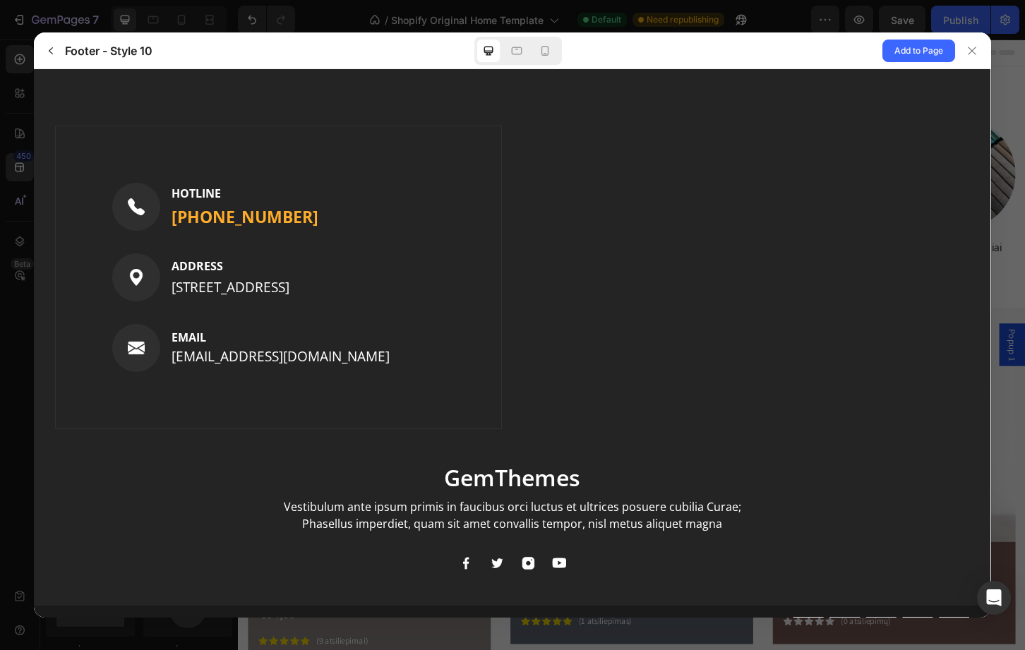
scroll to position [0, 0]
click at [626, 58] on div "Add to Page" at bounding box center [799, 50] width 386 height 36
click at [977, 49] on icon at bounding box center [972, 50] width 11 height 11
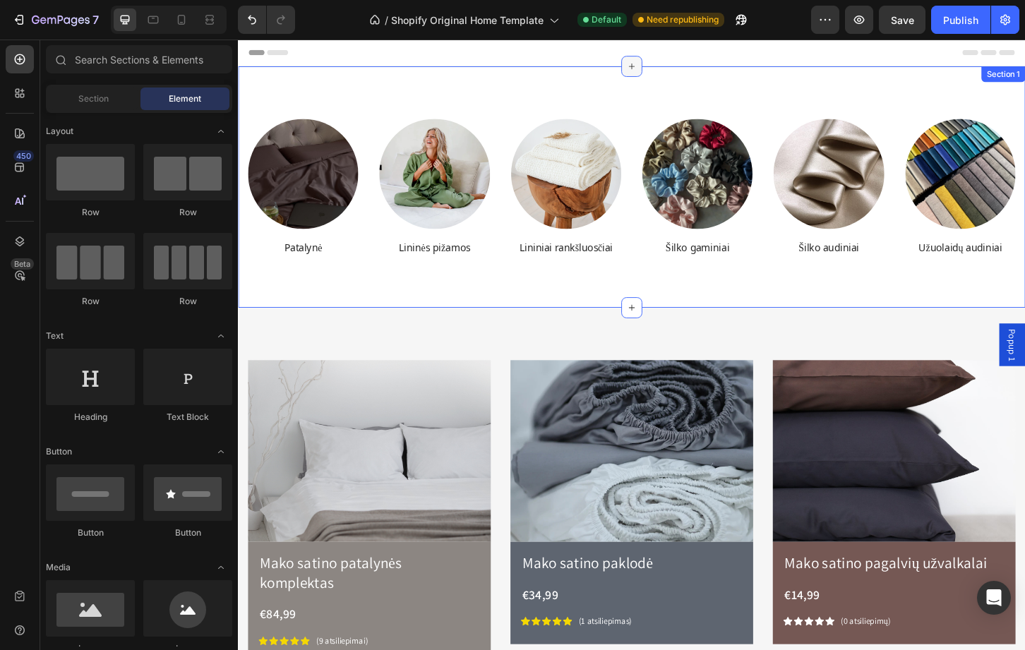
click at [659, 70] on icon at bounding box center [661, 68] width 11 height 11
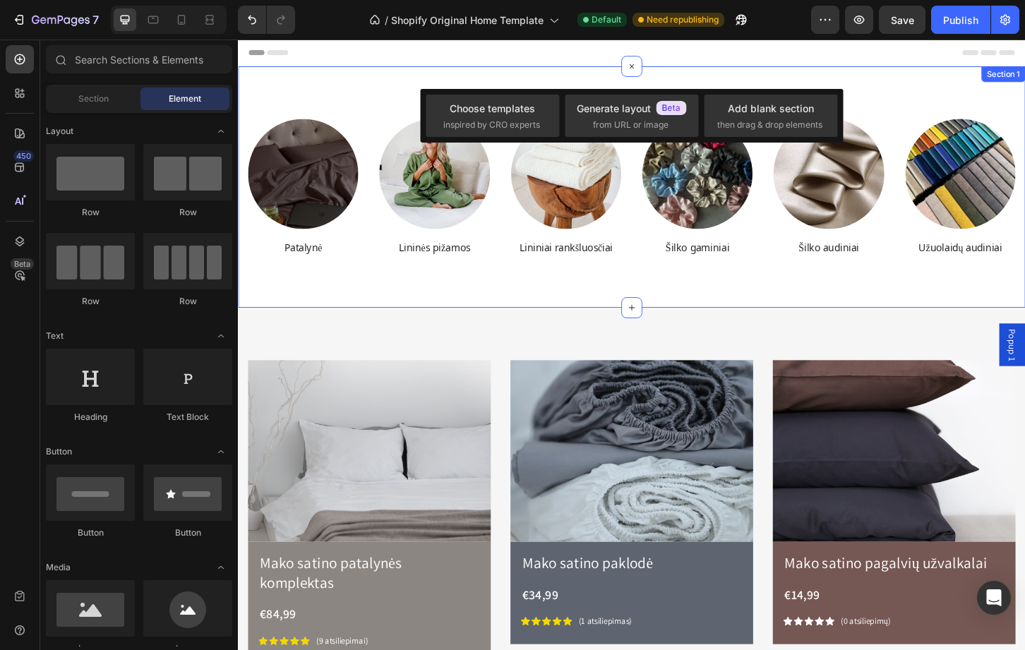
click at [932, 82] on div "Image Patalynė Heading Image Lininės pižamos Heading Image Lininiai rankšluosči…" at bounding box center [661, 198] width 847 height 260
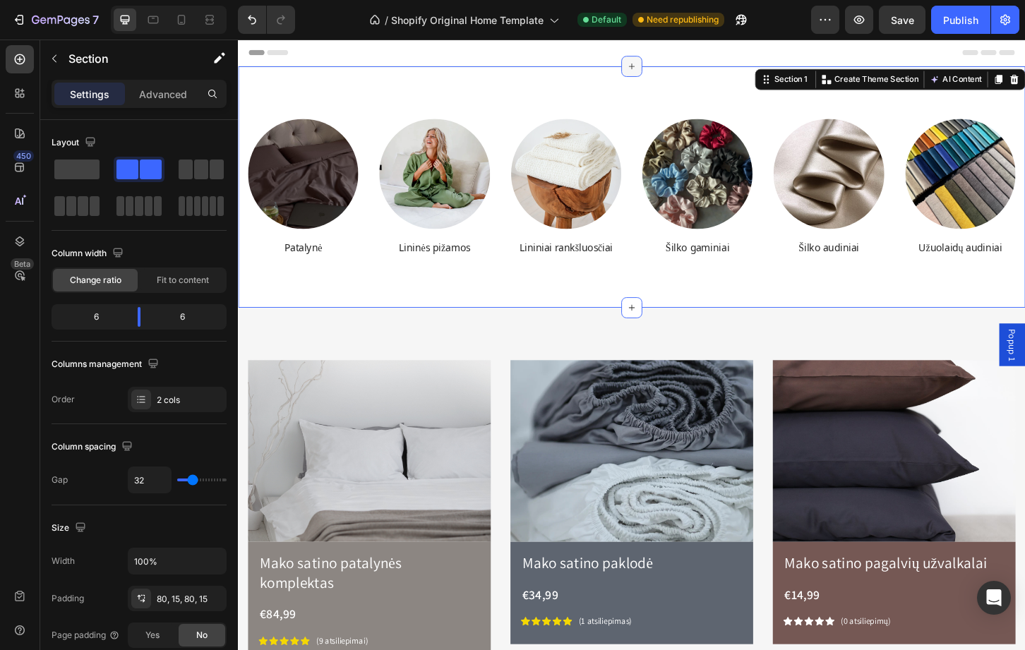
click at [658, 60] on div at bounding box center [661, 68] width 23 height 23
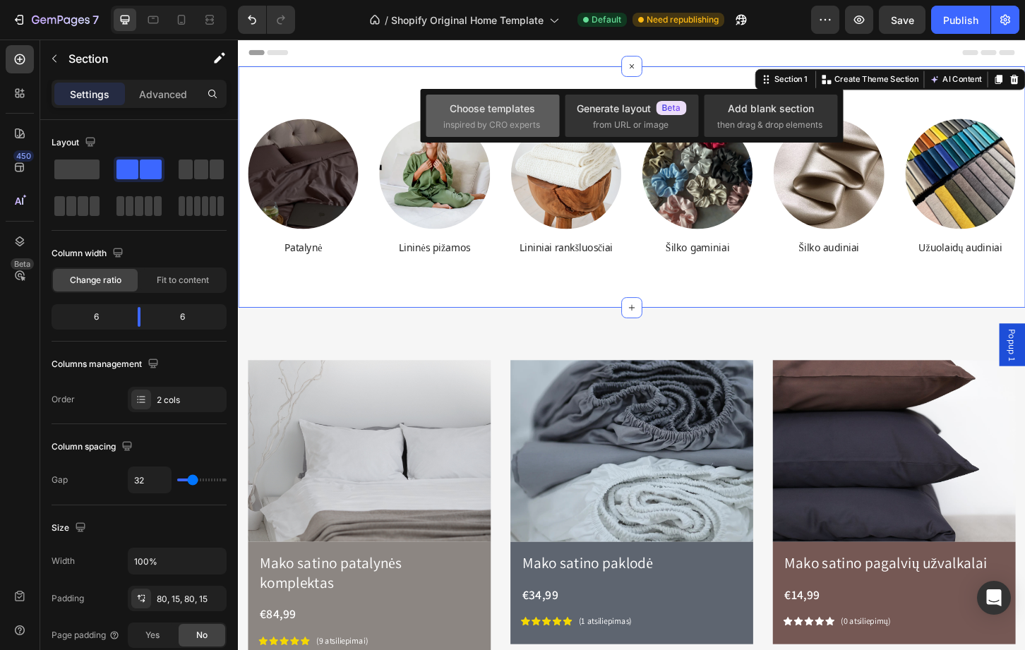
click at [493, 101] on div "Choose templates" at bounding box center [492, 108] width 85 height 15
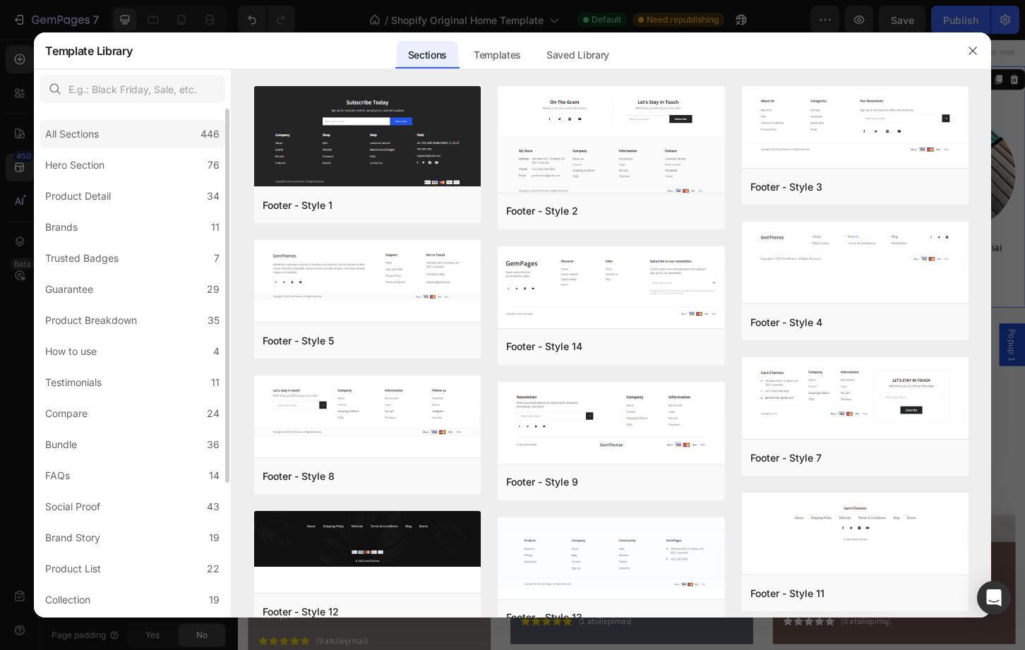
click at [71, 139] on div "All Sections" at bounding box center [72, 134] width 54 height 17
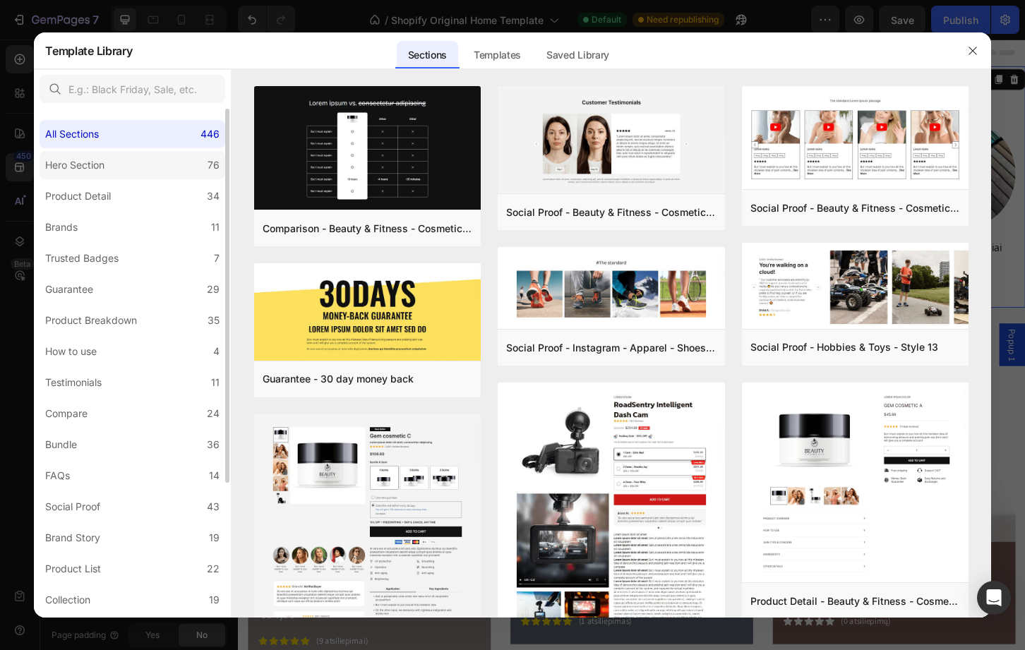
click at [45, 166] on div "Hero Section" at bounding box center [74, 165] width 59 height 17
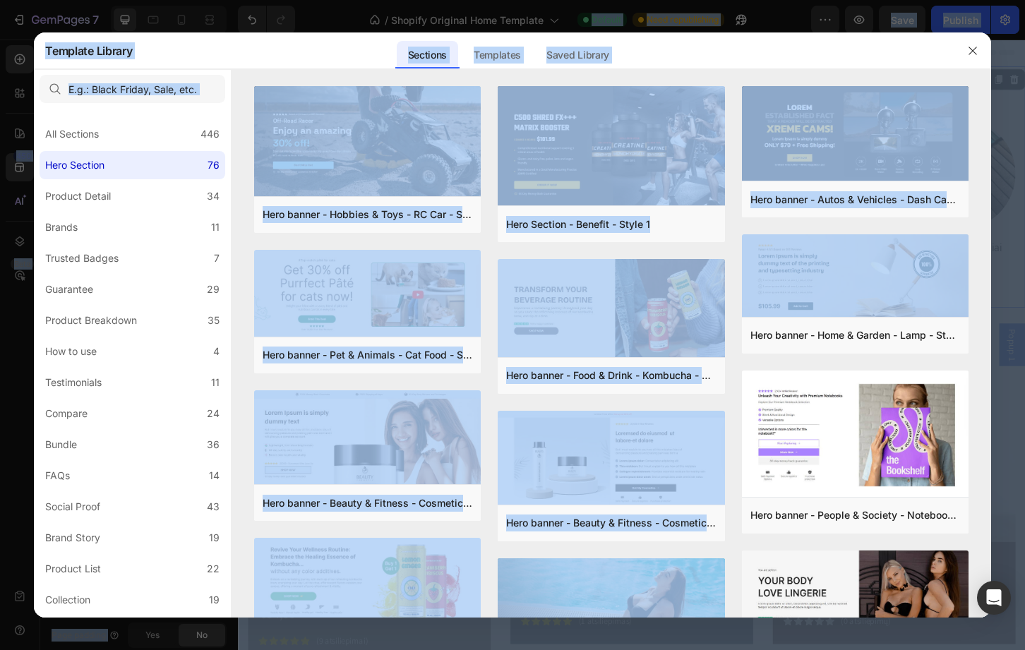
drag, startPoint x: 988, startPoint y: 231, endPoint x: 1036, endPoint y: 395, distance: 171.4
click at [1025, 0] on html "7 / Shopify Original Home Template Default Need republishing Preview Save Publi…" at bounding box center [512, 0] width 1025 height 0
drag, startPoint x: 1036, startPoint y: 395, endPoint x: 979, endPoint y: 395, distance: 56.5
click at [979, 395] on div "Hero banner - Hobbies & Toys - RC Car - Style 40 Add to page Preview Hero banne…" at bounding box center [611, 352] width 759 height 532
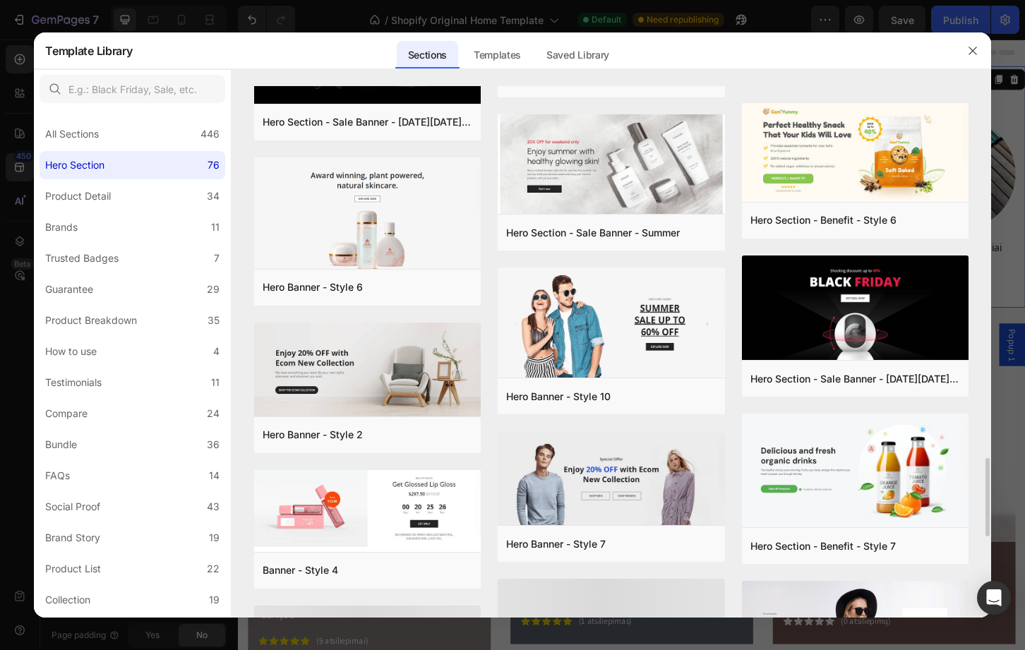
scroll to position [2231, 0]
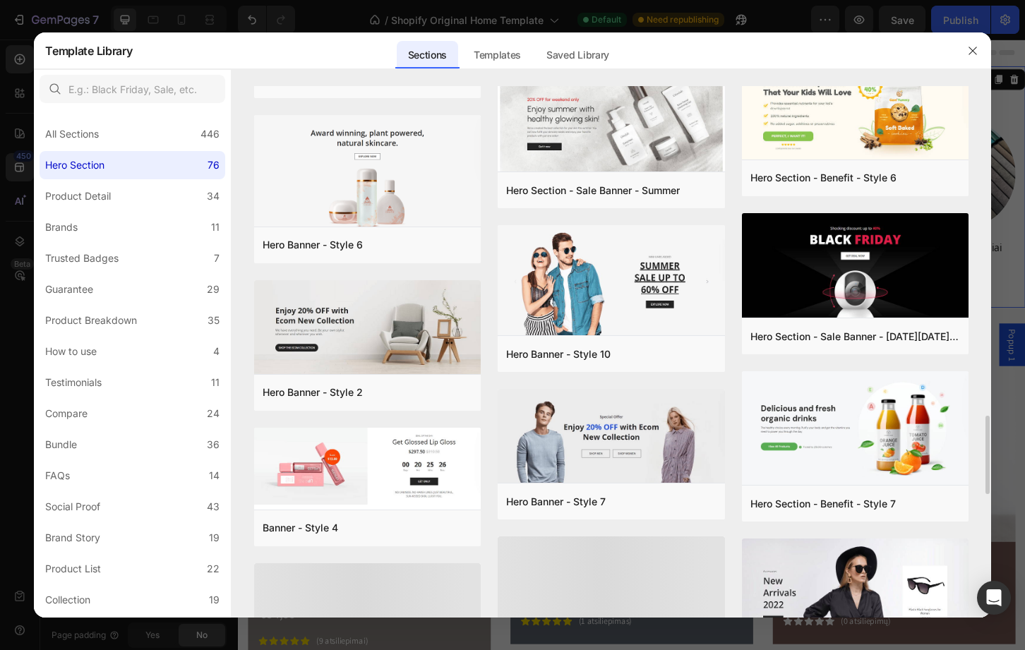
click at [979, 395] on div "Hero banner - Hobbies & Toys - RC Car - Style 40 Add to page Preview Hero banne…" at bounding box center [611, 352] width 759 height 532
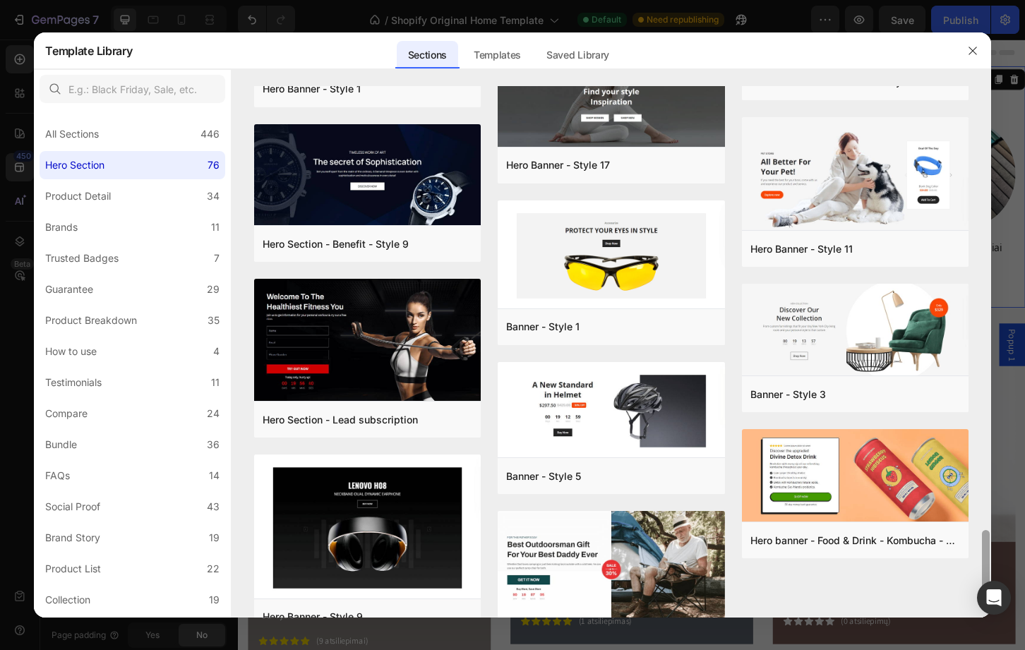
scroll to position [3065, 0]
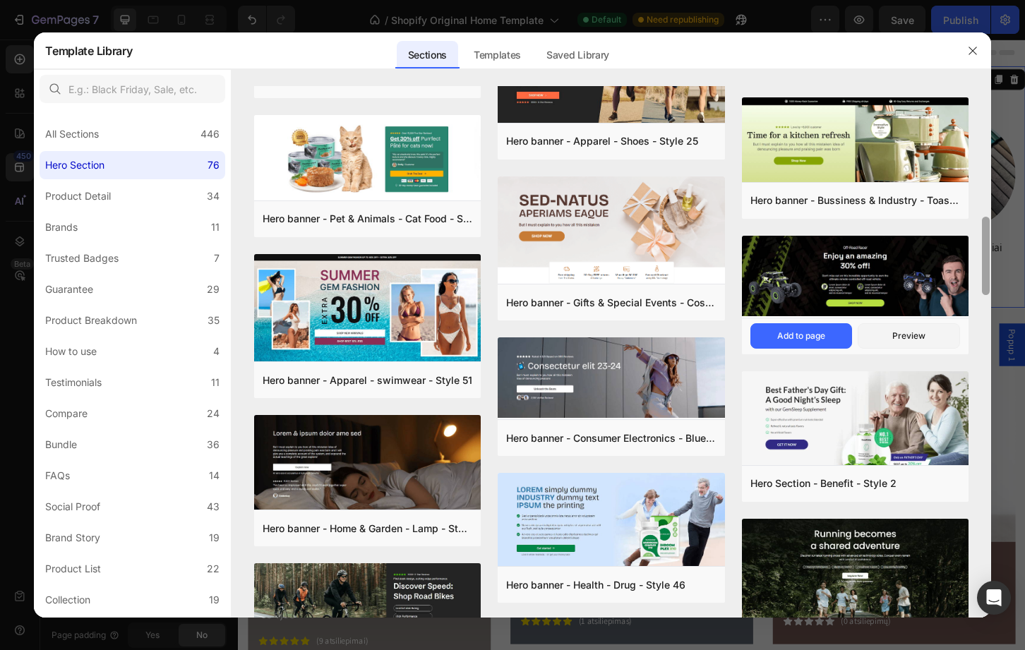
drag, startPoint x: 989, startPoint y: 445, endPoint x: 953, endPoint y: 247, distance: 201.0
click at [953, 247] on div "Hero banner - Hobbies & Toys - RC Car - Style 40 Add to page Preview Hero banne…" at bounding box center [611, 352] width 759 height 532
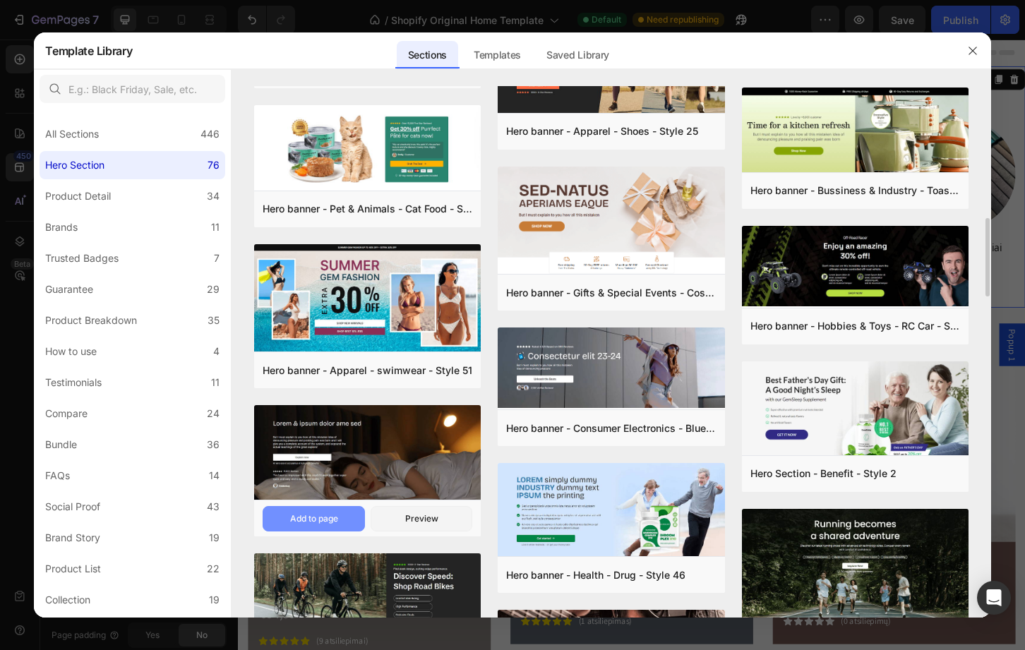
click at [322, 518] on div "Add to page" at bounding box center [314, 519] width 48 height 13
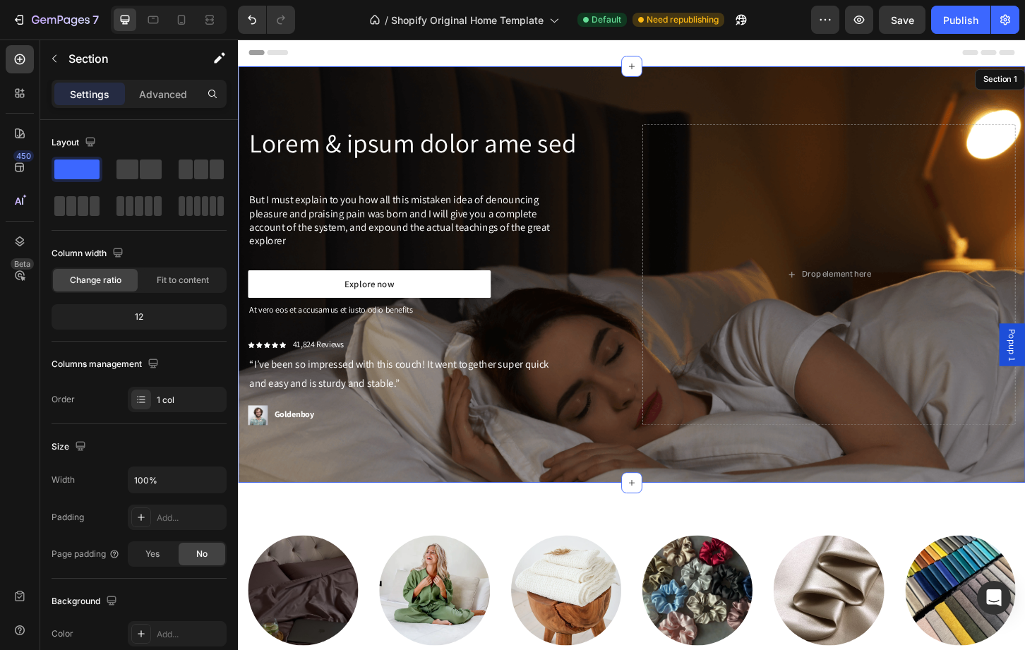
scroll to position [29, 0]
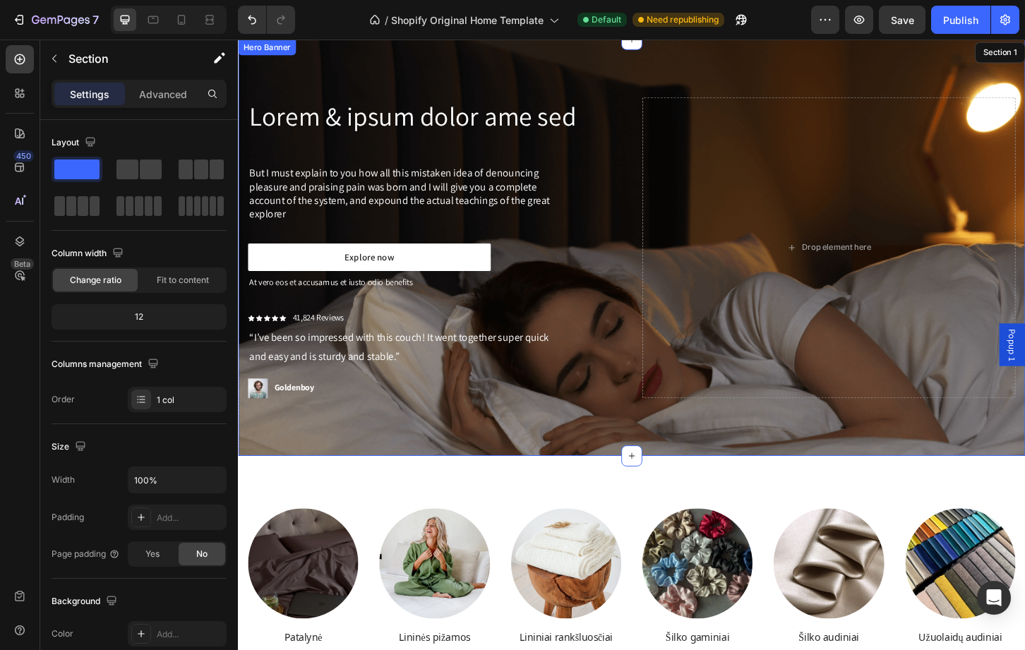
click at [634, 89] on div "Lorem & ipsum dolor ame sed Heading But I must explain to you how all this mist…" at bounding box center [661, 264] width 847 height 448
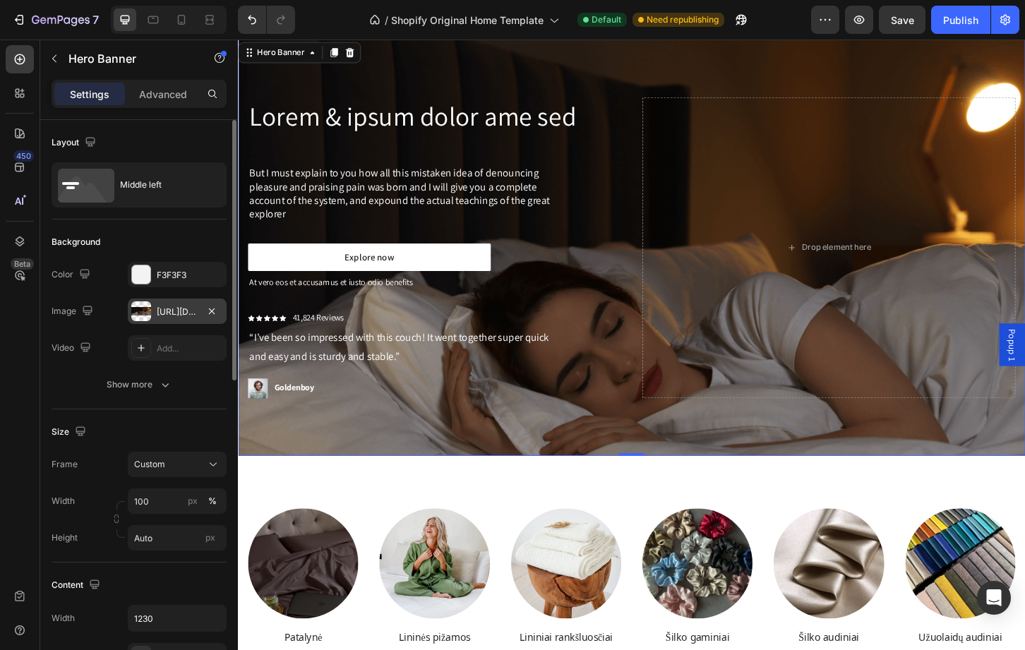
click at [145, 309] on div at bounding box center [141, 312] width 20 height 20
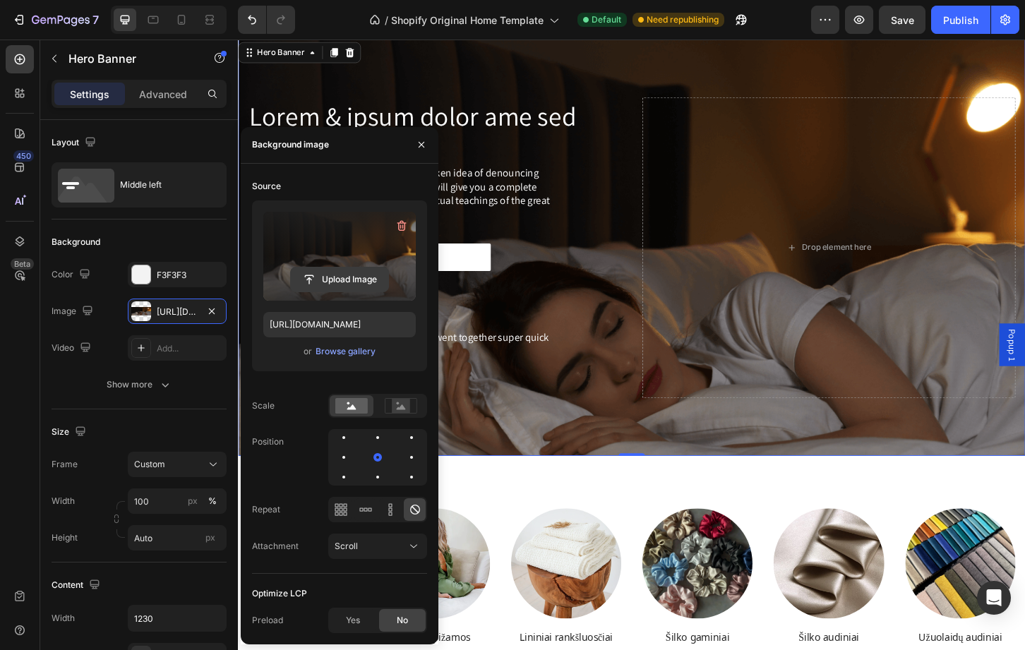
click at [341, 276] on input "file" at bounding box center [339, 280] width 97 height 24
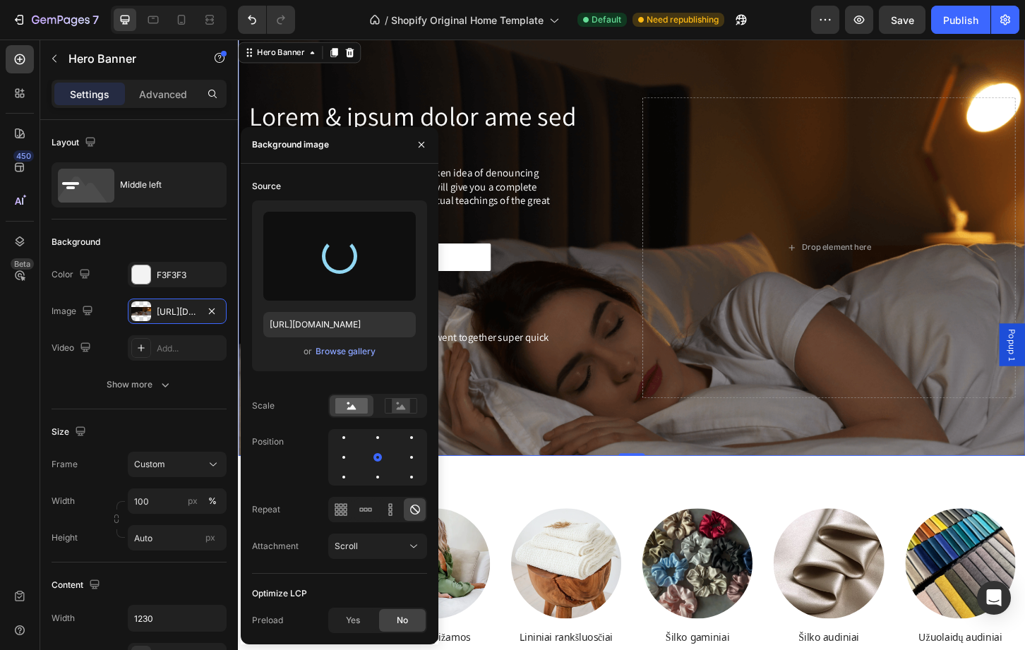
type input "[URL][DOMAIN_NAME]"
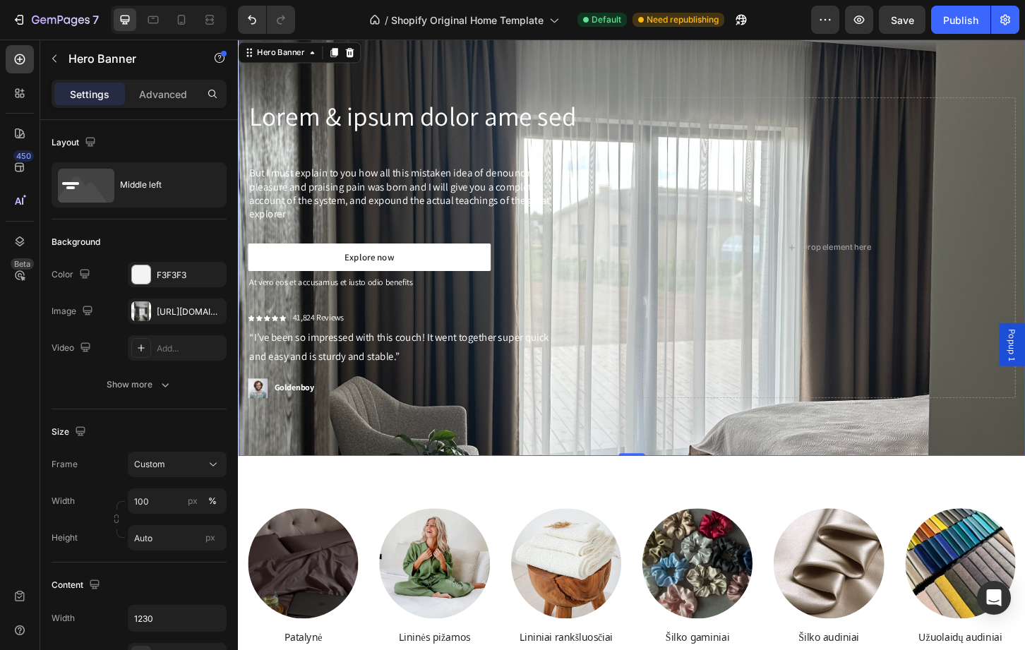
click at [1021, 64] on div "Lorem & ipsum dolor ame sed Heading But I must explain to you how all this mist…" at bounding box center [661, 264] width 847 height 448
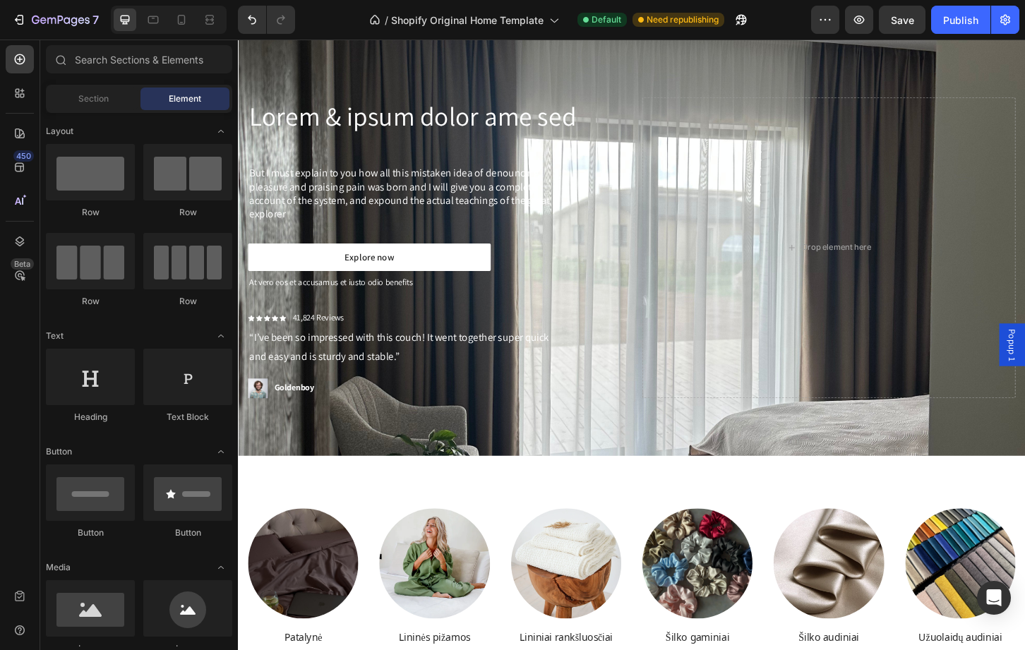
scroll to position [0, 0]
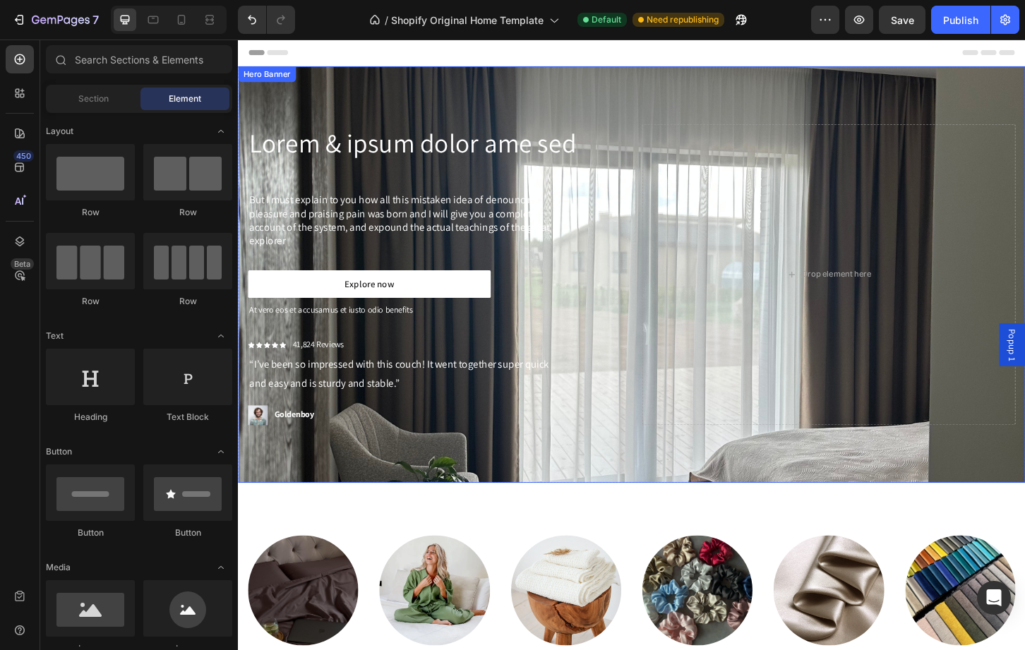
click at [629, 489] on div "Lorem & ipsum dolor ame sed Heading But I must explain to you how all this mist…" at bounding box center [661, 292] width 847 height 448
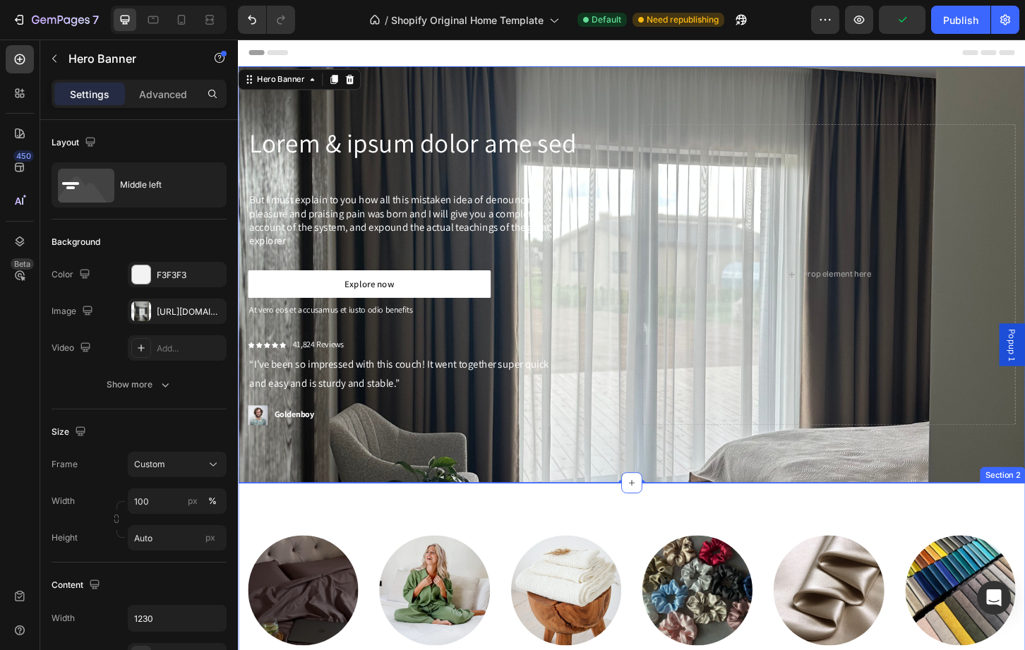
drag, startPoint x: 650, startPoint y: 516, endPoint x: 637, endPoint y: 538, distance: 25.3
click at [637, 538] on div "Image Patalynė Heading Image Lininės pižamos Heading Image Lininiai rankšluosči…" at bounding box center [661, 647] width 847 height 260
click at [670, 514] on div "Lorem & ipsum dolor ame sed Heading But I must explain to you how all this mist…" at bounding box center [661, 292] width 847 height 448
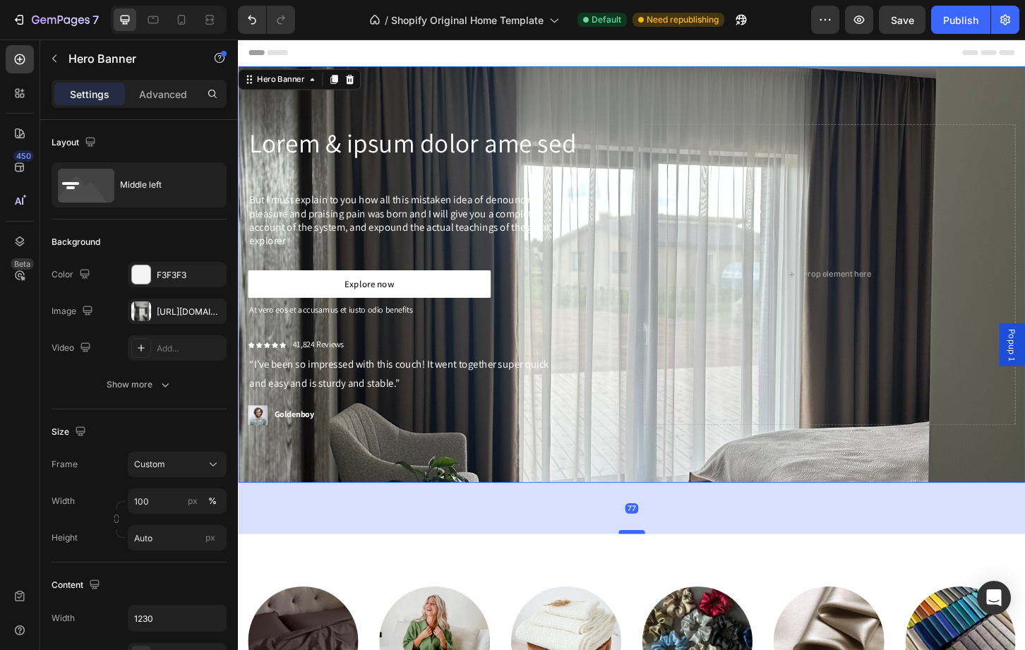
drag, startPoint x: 667, startPoint y: 515, endPoint x: 662, endPoint y: 572, distance: 57.4
click at [662, 572] on div at bounding box center [662, 570] width 28 height 4
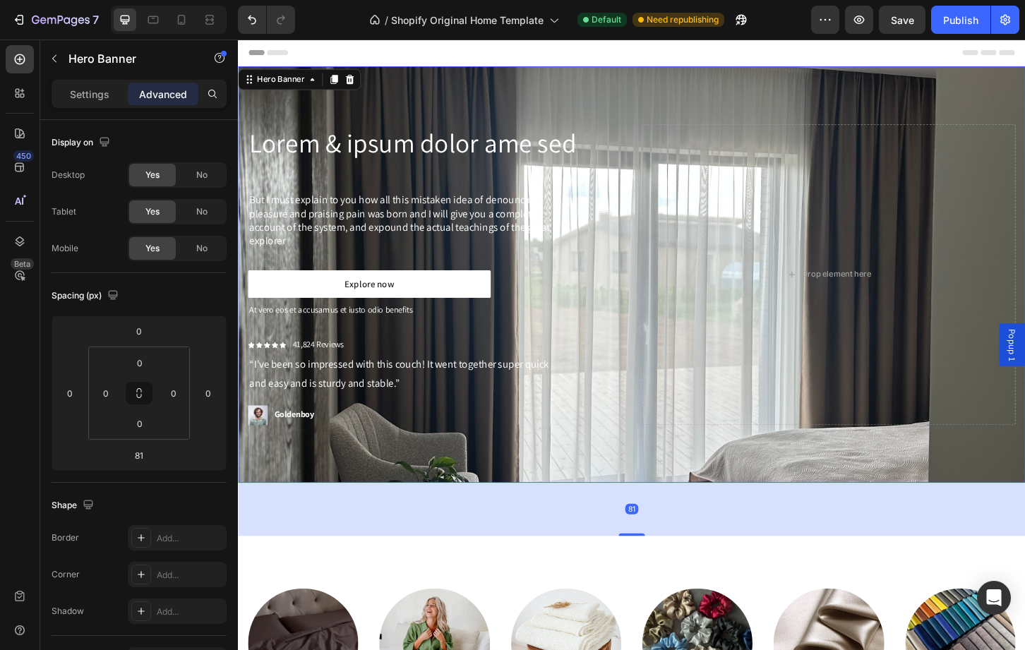
click at [677, 480] on div "Lorem & ipsum dolor ame sed Heading But I must explain to you how all this mist…" at bounding box center [661, 292] width 847 height 448
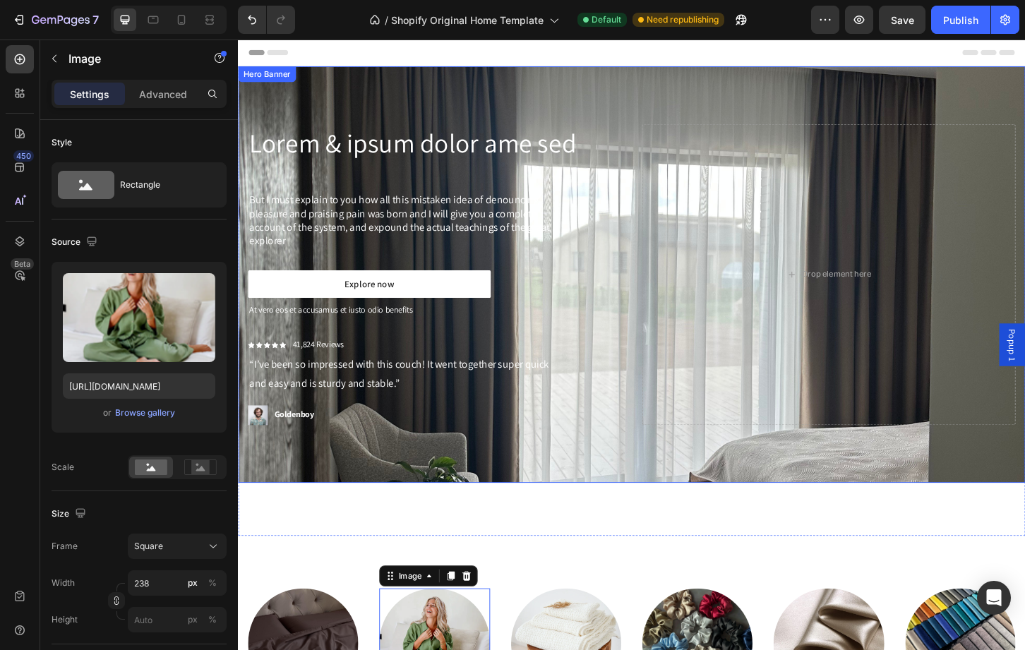
click at [544, 430] on div "Lorem & ipsum dolor ame sed Heading But I must explain to you how all this mist…" at bounding box center [450, 293] width 402 height 324
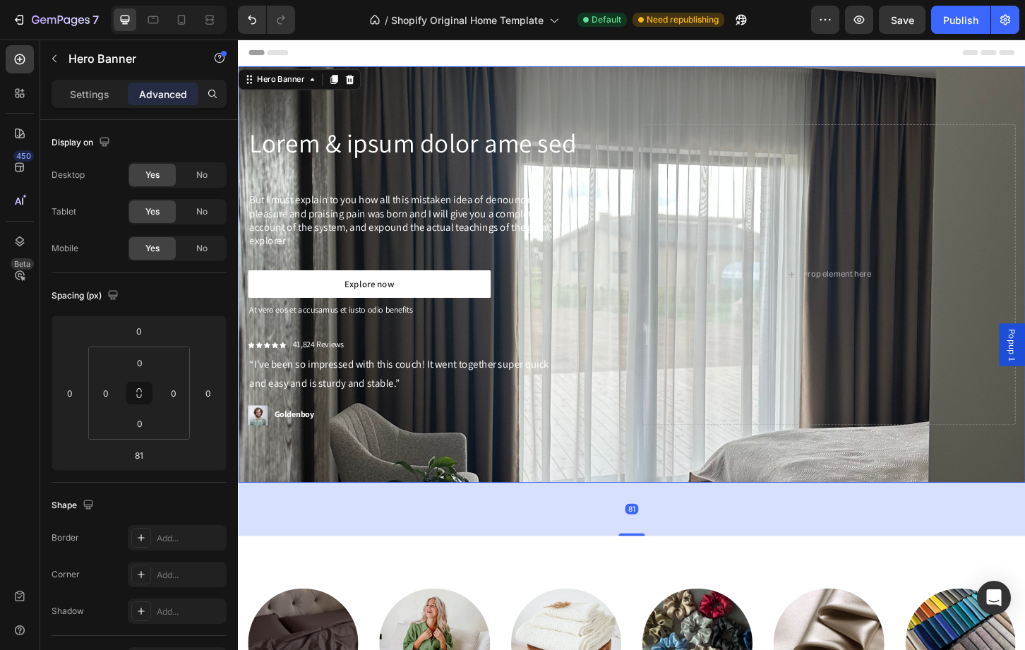
click at [523, 494] on div "Lorem & ipsum dolor ame sed Heading But I must explain to you how all this mist…" at bounding box center [661, 292] width 847 height 448
click at [521, 497] on div "Lorem & ipsum dolor ame sed Heading But I must explain to you how all this mist…" at bounding box center [661, 292] width 847 height 448
drag, startPoint x: 234, startPoint y: 174, endPoint x: 207, endPoint y: 114, distance: 66.0
click at [207, 114] on div "Settings Advanced Display on Desktop Yes No Tablet Yes No Mobile Yes No Spacing…" at bounding box center [139, 385] width 198 height 611
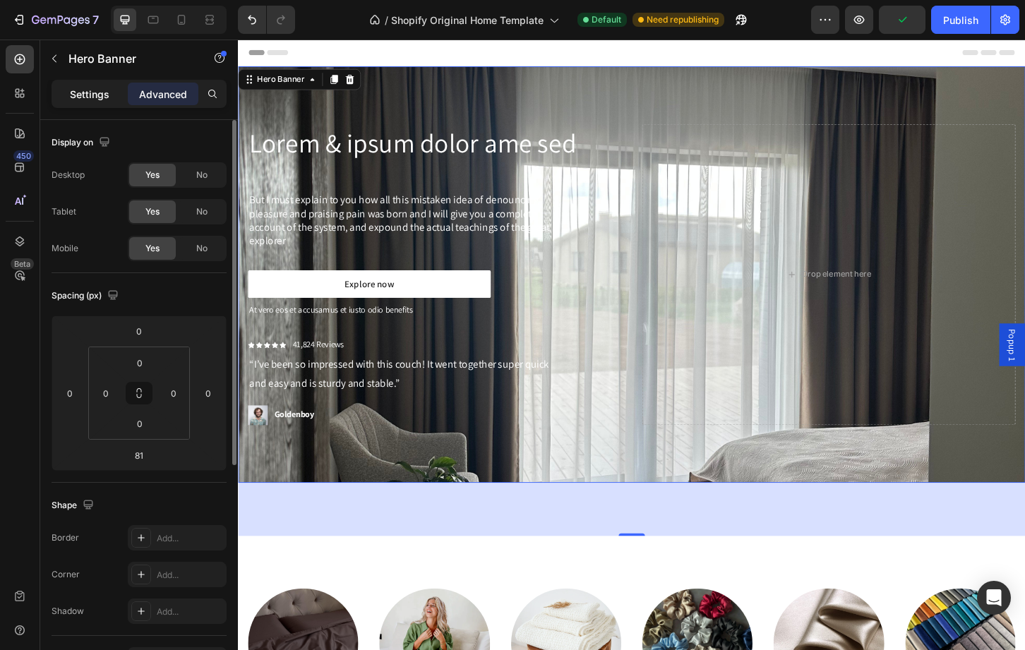
click at [103, 95] on p "Settings" at bounding box center [90, 94] width 40 height 15
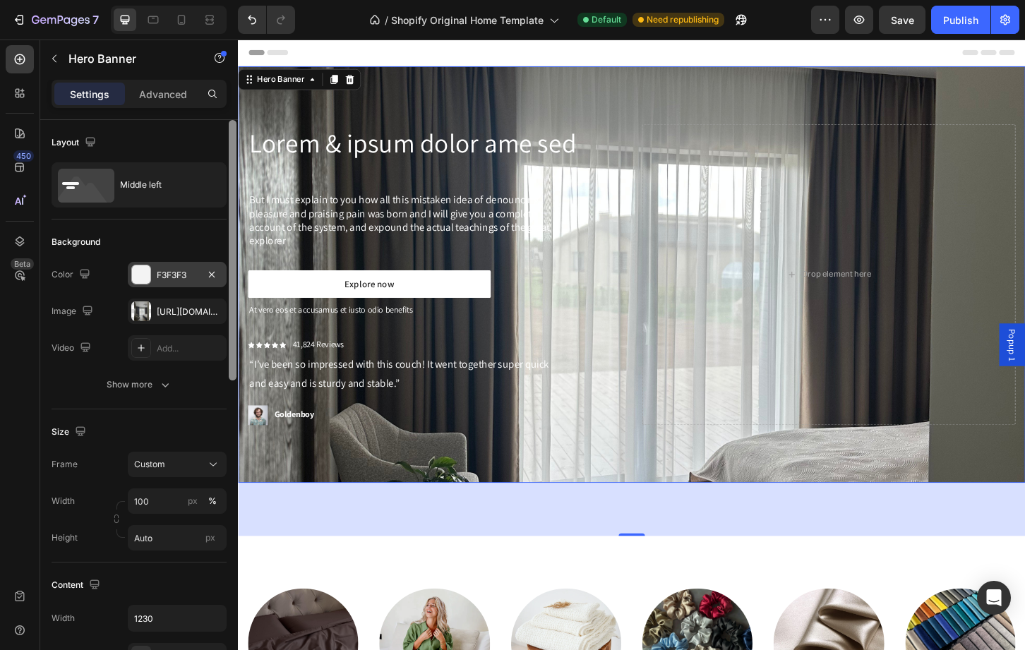
drag, startPoint x: 231, startPoint y: 333, endPoint x: 196, endPoint y: 270, distance: 72.1
click at [196, 270] on div "Layout Middle left Background The changes might be hidden by the image and the …" at bounding box center [139, 405] width 198 height 571
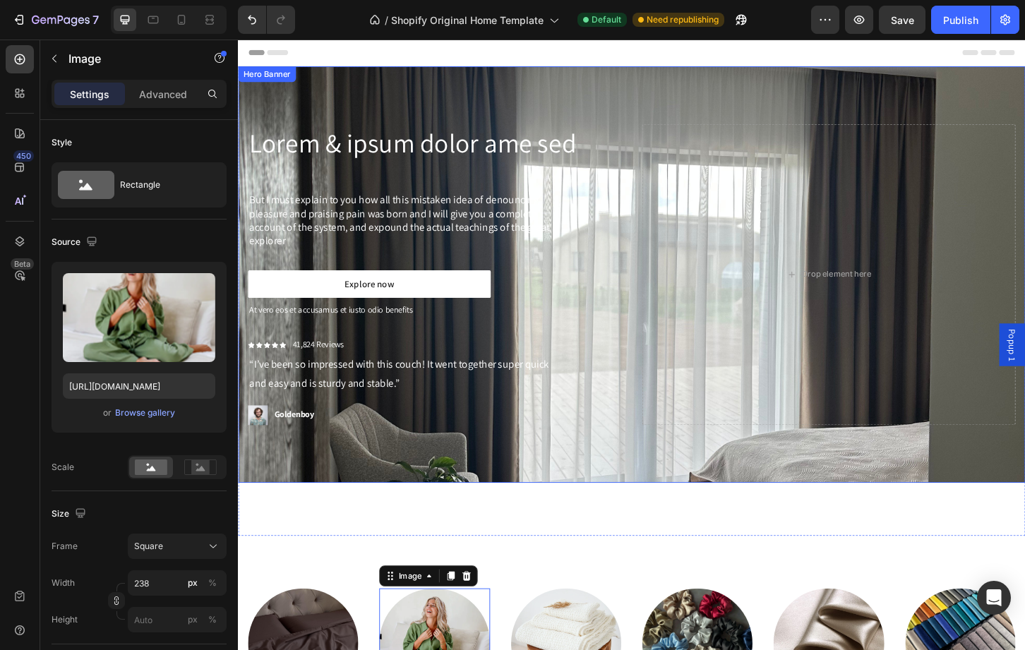
click at [644, 494] on div "Lorem & ipsum dolor ame sed Heading But I must explain to you how all this mist…" at bounding box center [661, 292] width 847 height 448
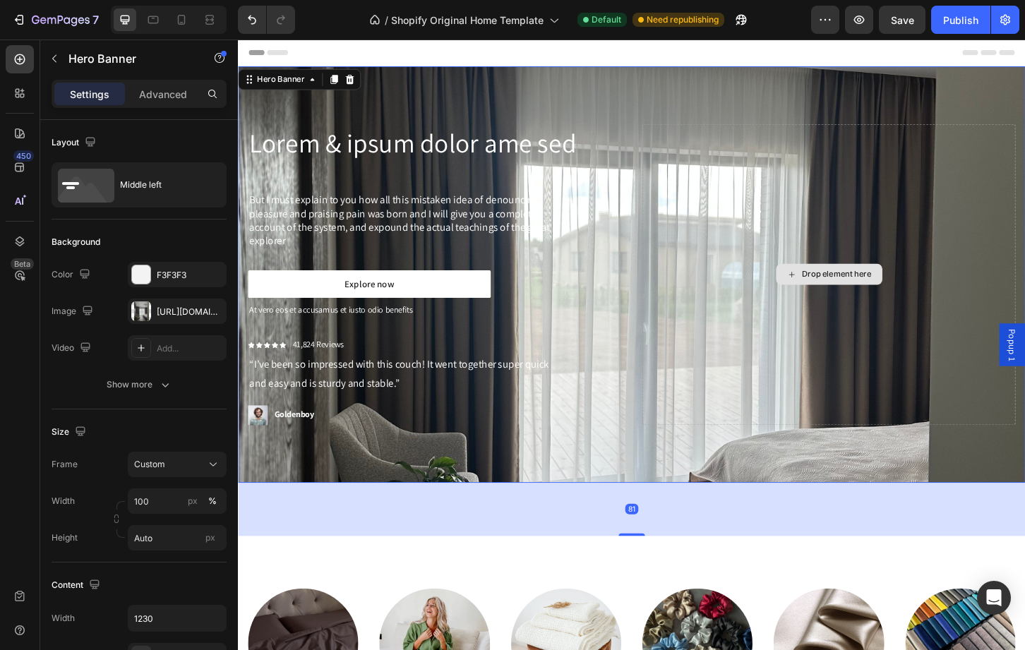
click at [910, 187] on div "Drop element here" at bounding box center [874, 293] width 402 height 324
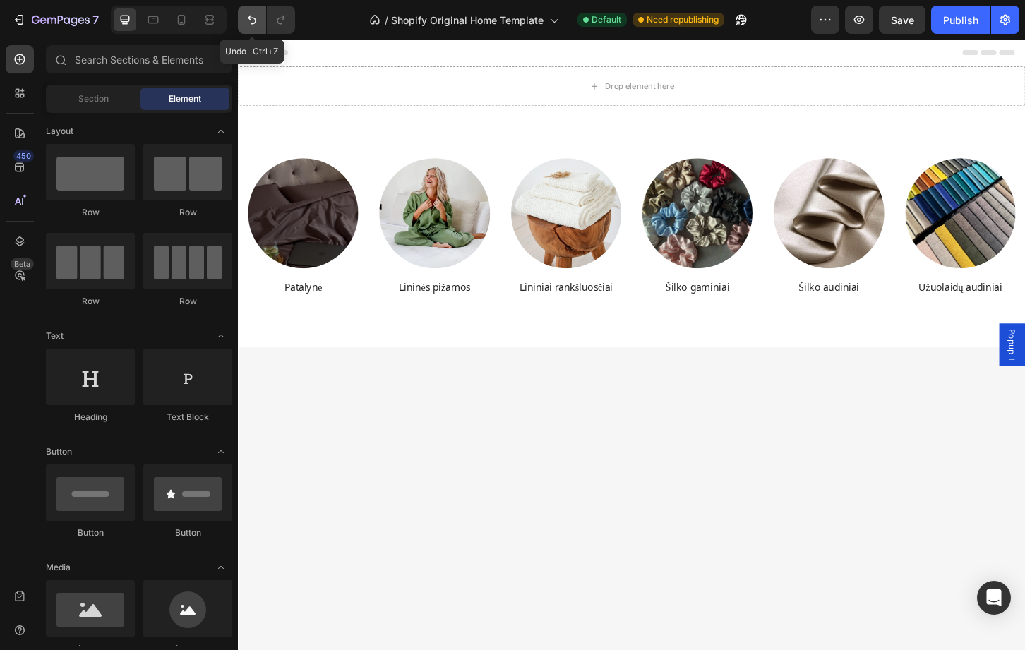
click at [255, 25] on icon "Undo/Redo" at bounding box center [252, 20] width 14 height 14
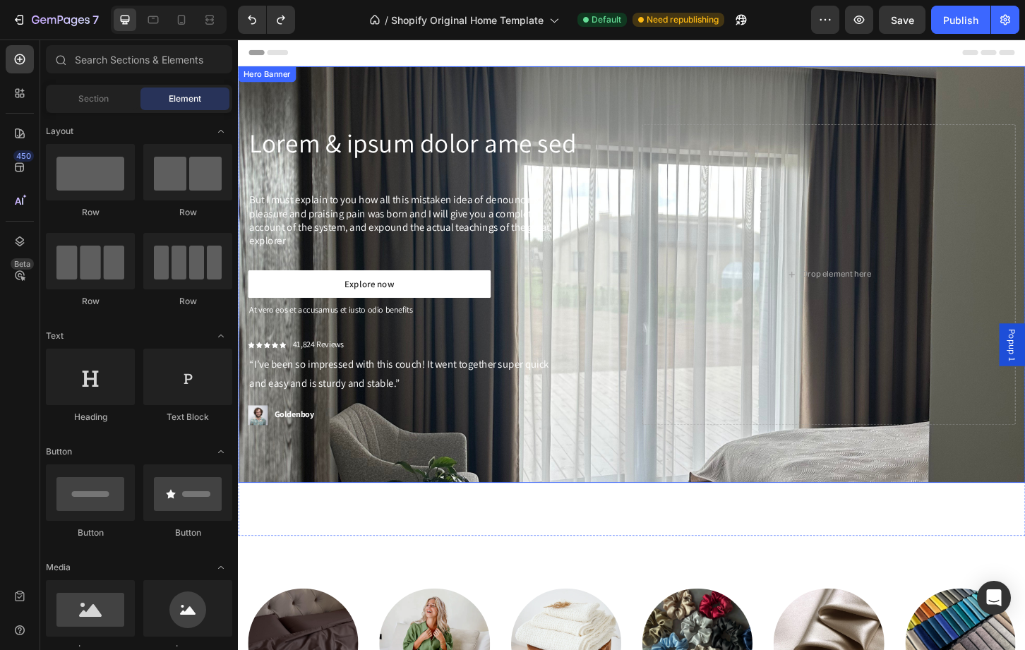
click at [657, 93] on div "Lorem & ipsum dolor ame sed Heading But I must explain to you how all this mist…" at bounding box center [661, 292] width 847 height 448
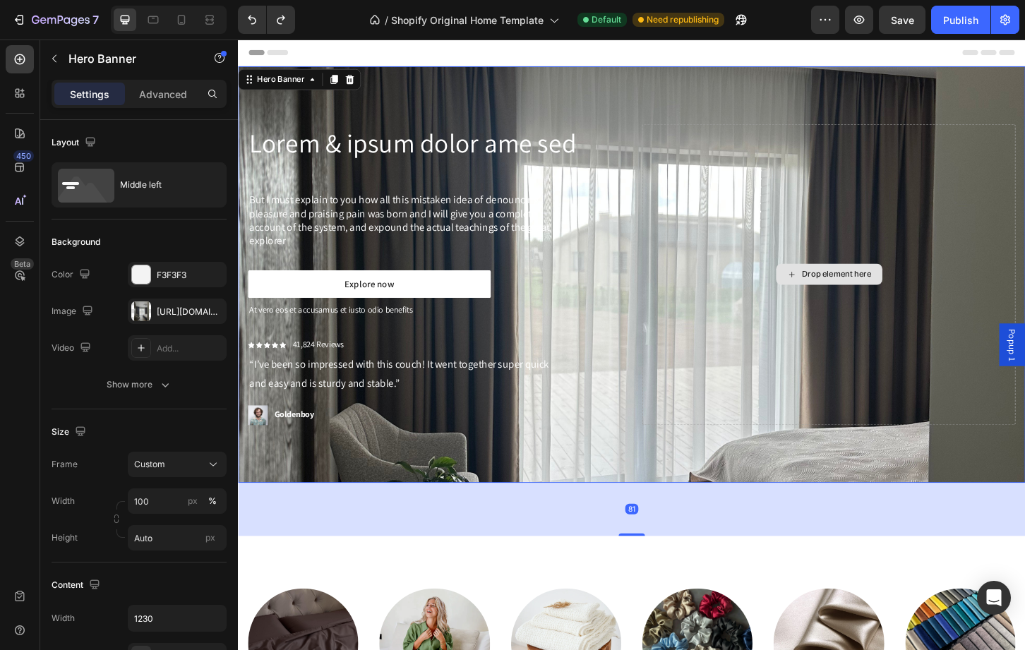
click at [701, 150] on div "Drop element here" at bounding box center [874, 293] width 402 height 324
click at [673, 150] on div "Drop element here" at bounding box center [874, 293] width 402 height 324
